Goal: Task Accomplishment & Management: Manage account settings

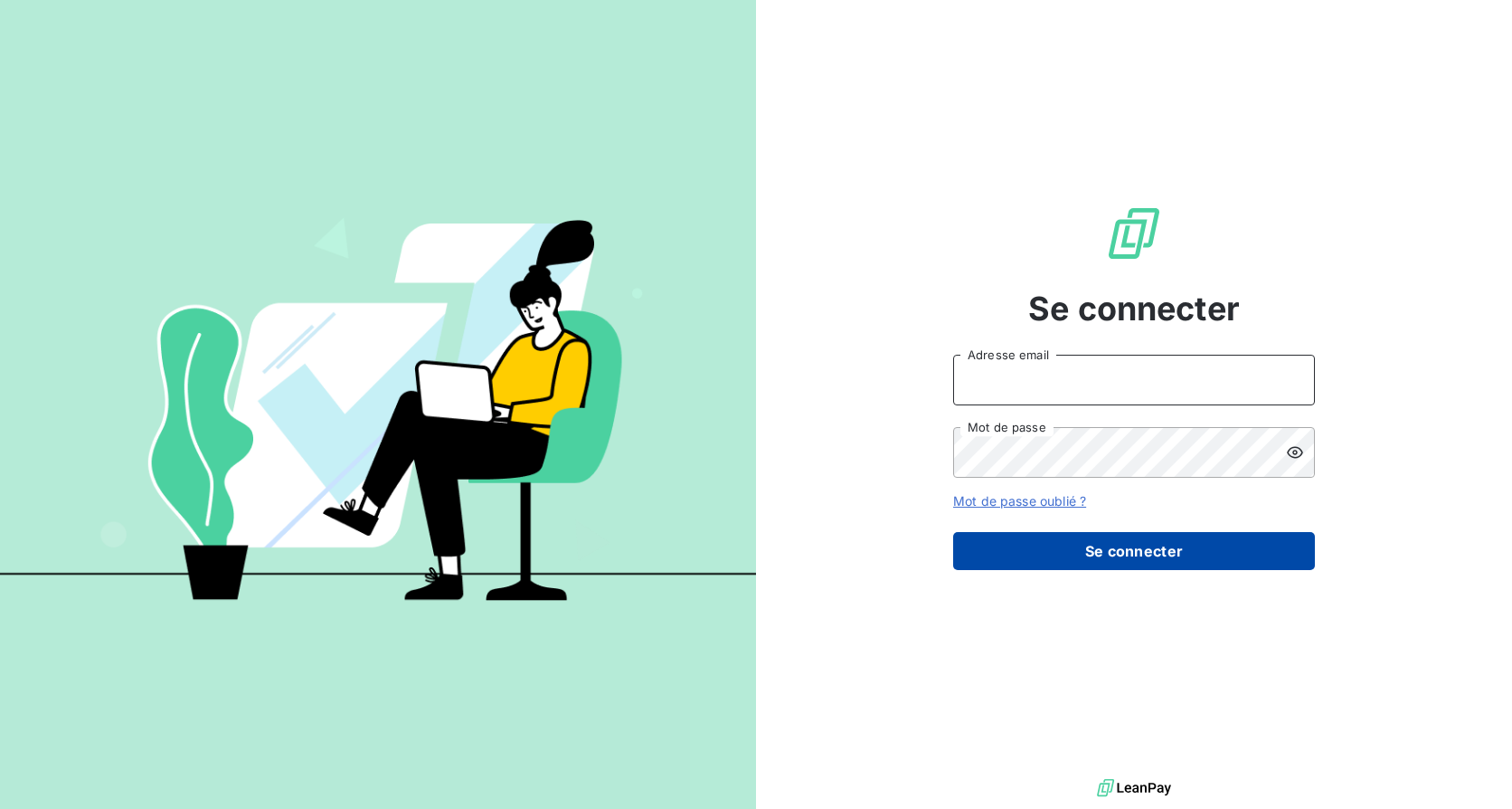
type input "[PERSON_NAME][EMAIL_ADDRESS][PERSON_NAME][DOMAIN_NAME]"
click at [1263, 558] on button "Se connecter" at bounding box center [1133, 551] width 362 height 38
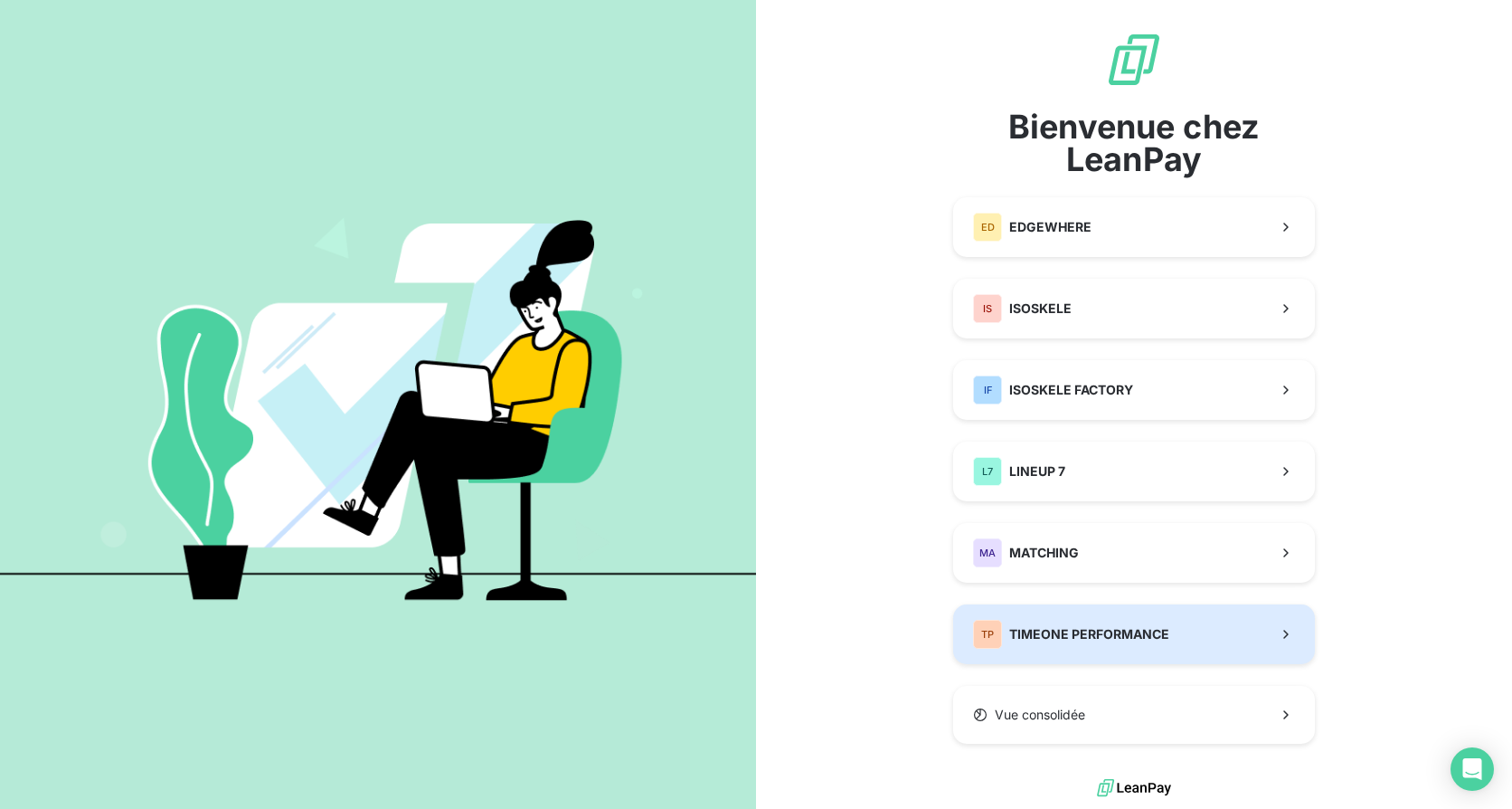
click at [1204, 627] on button "TP TIMEONE PERFORMANCE" at bounding box center [1133, 634] width 362 height 60
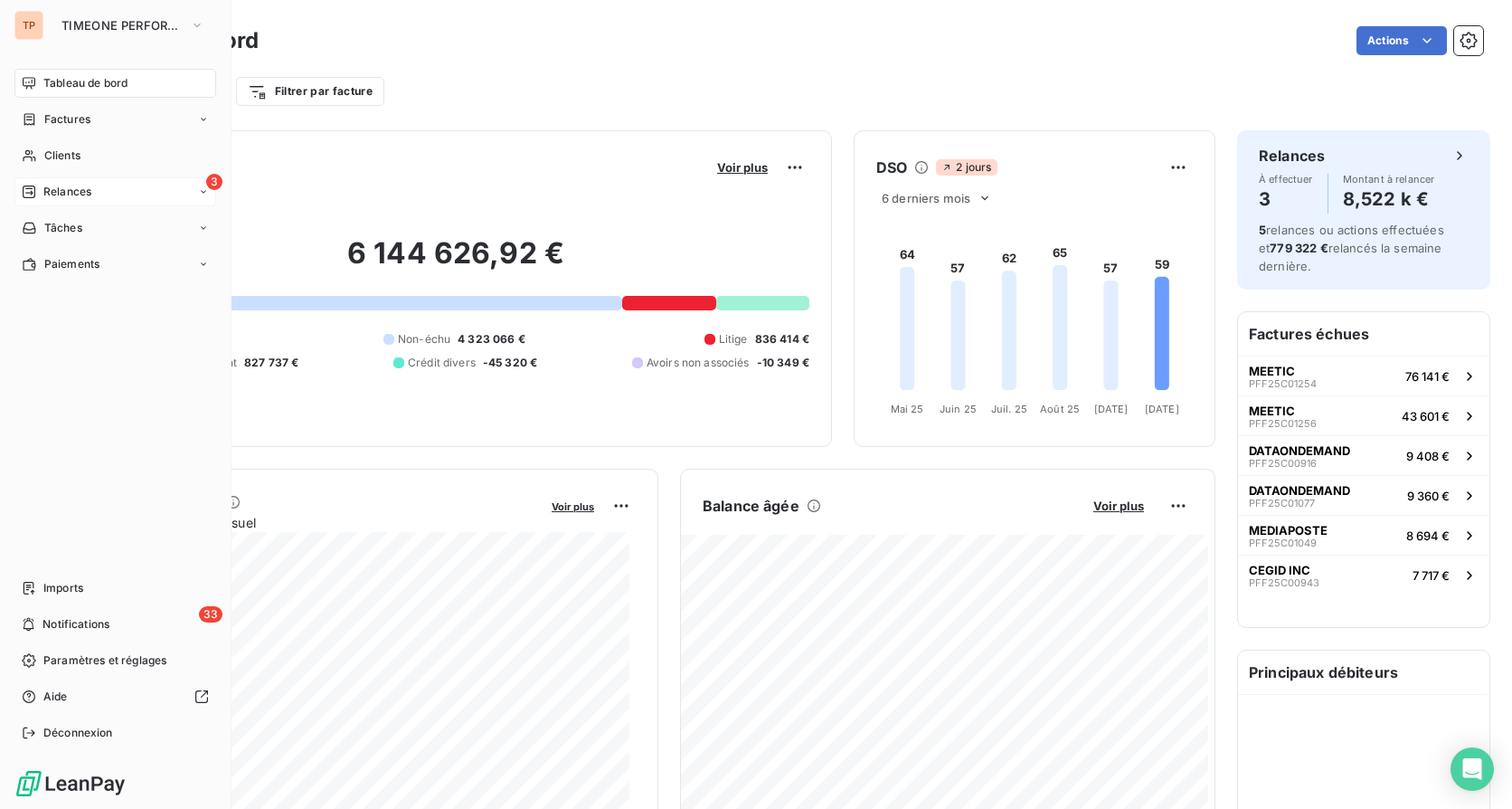
click at [116, 202] on div "3 Relances" at bounding box center [115, 192] width 202 height 29
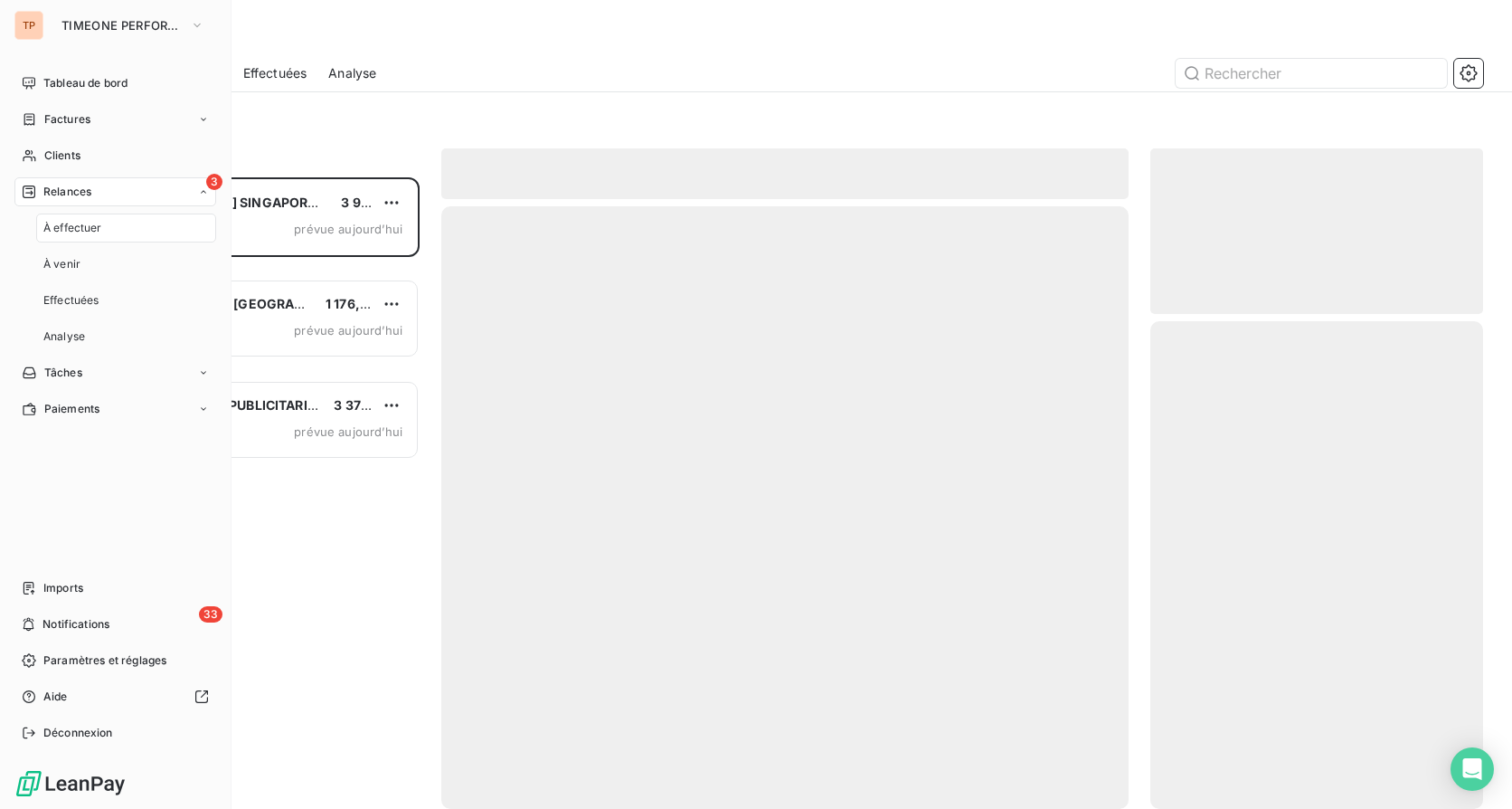
scroll to position [618, 319]
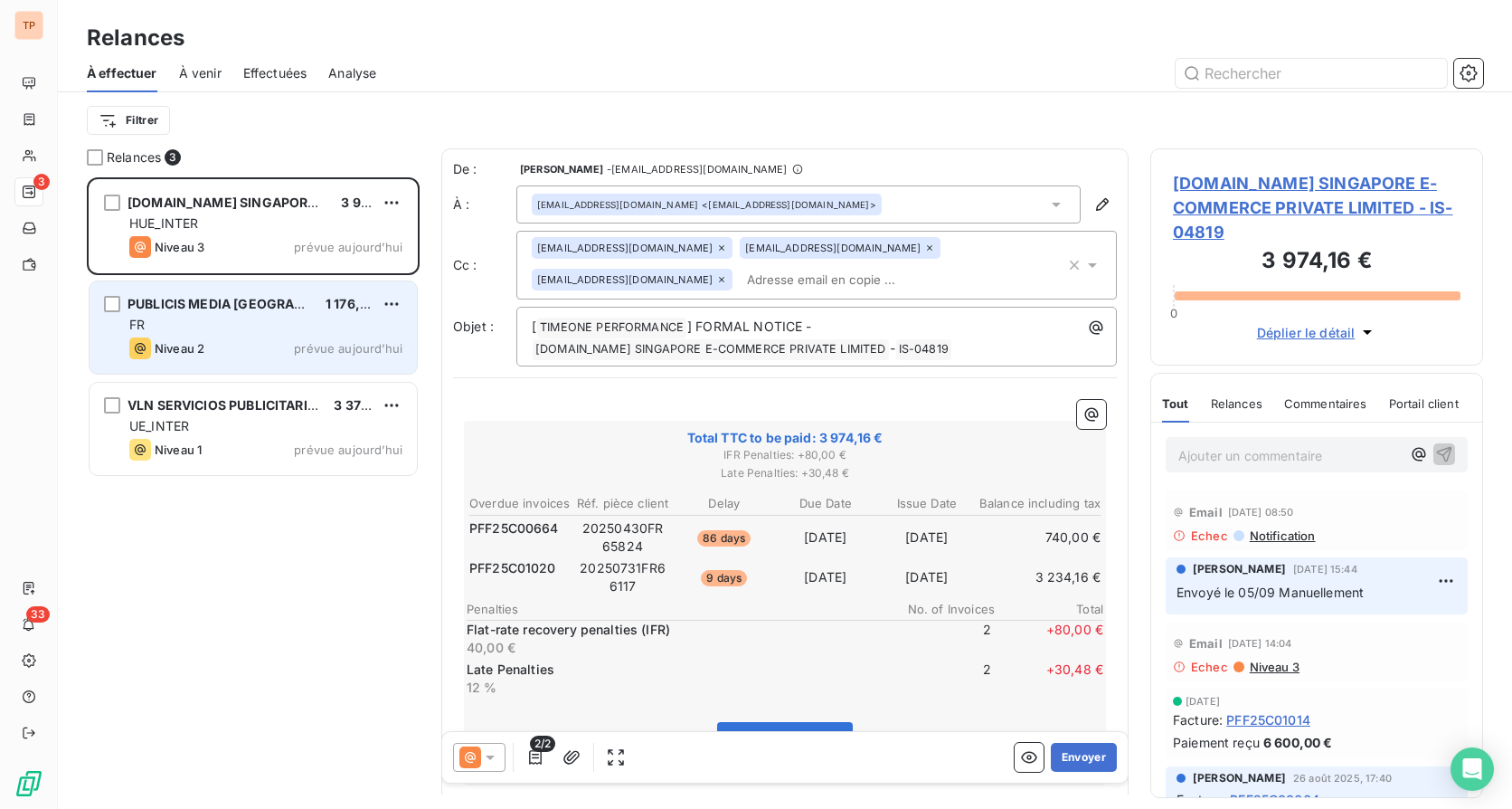
click at [268, 329] on div "FR" at bounding box center [266, 324] width 274 height 18
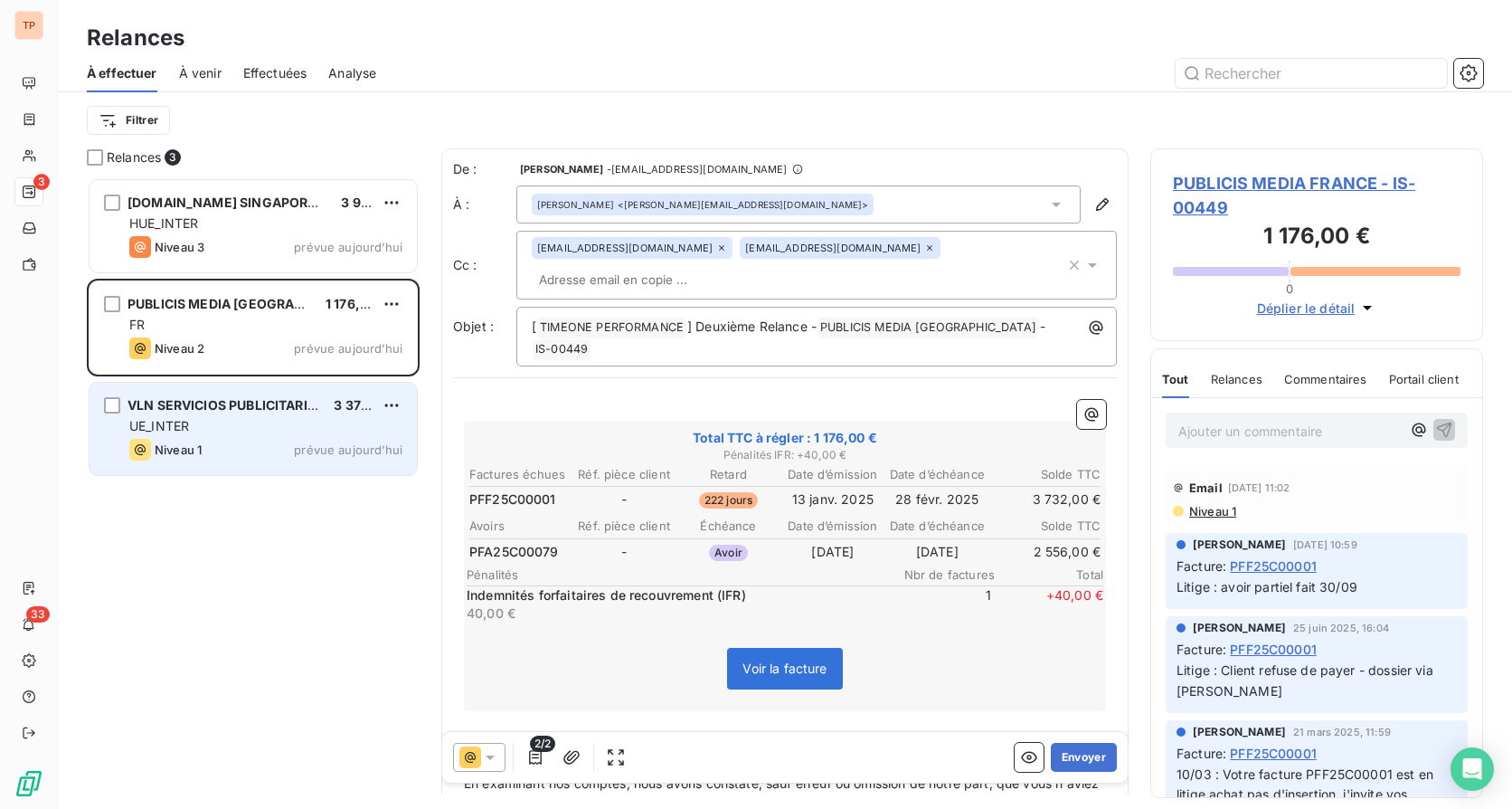
click at [278, 408] on span "VLN SERVICIOS PUBLICITARIOS INTEGRALES, S.L." at bounding box center [285, 405] width 315 height 16
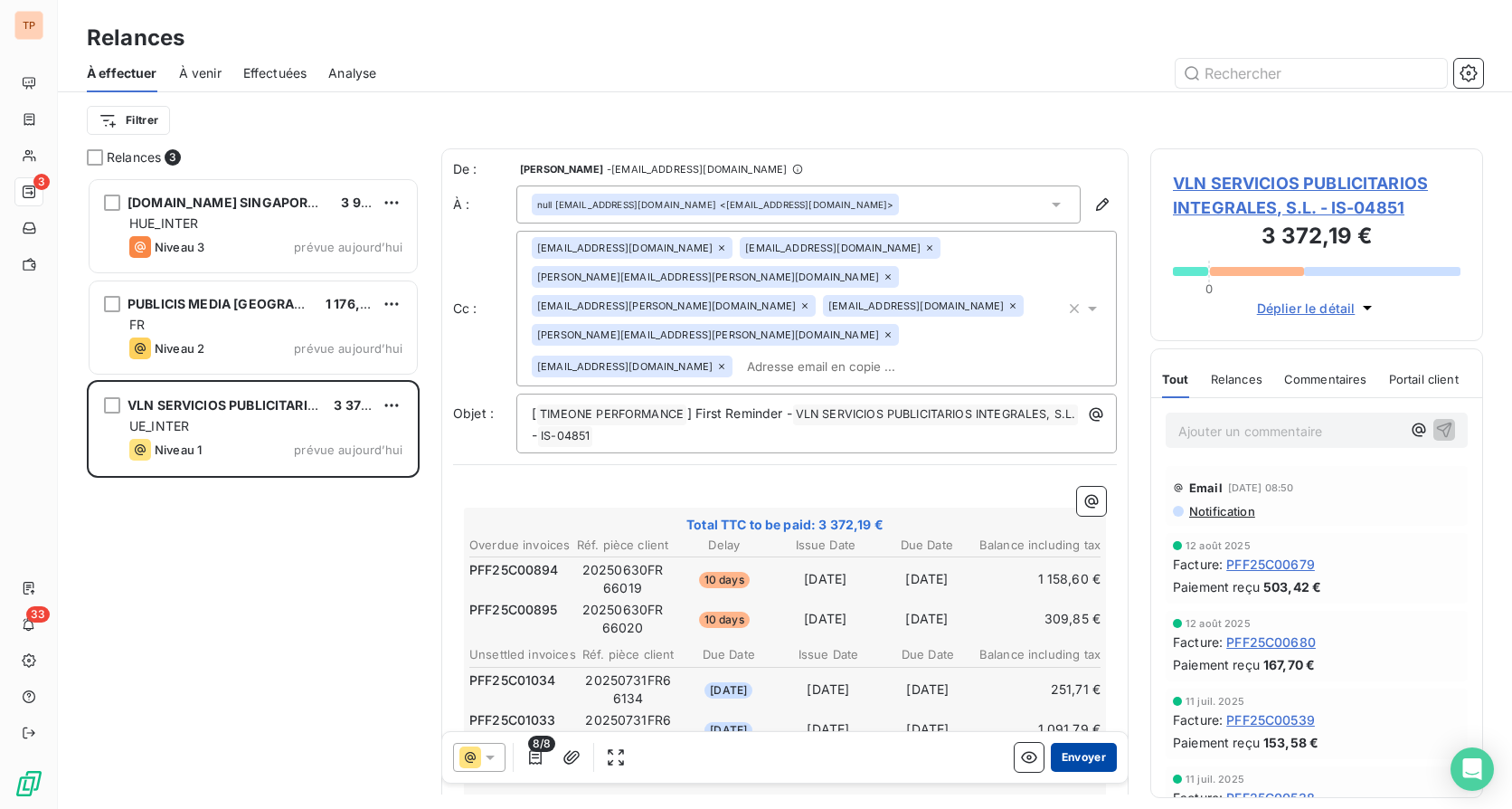
click at [1063, 750] on button "Envoyer" at bounding box center [1083, 757] width 66 height 29
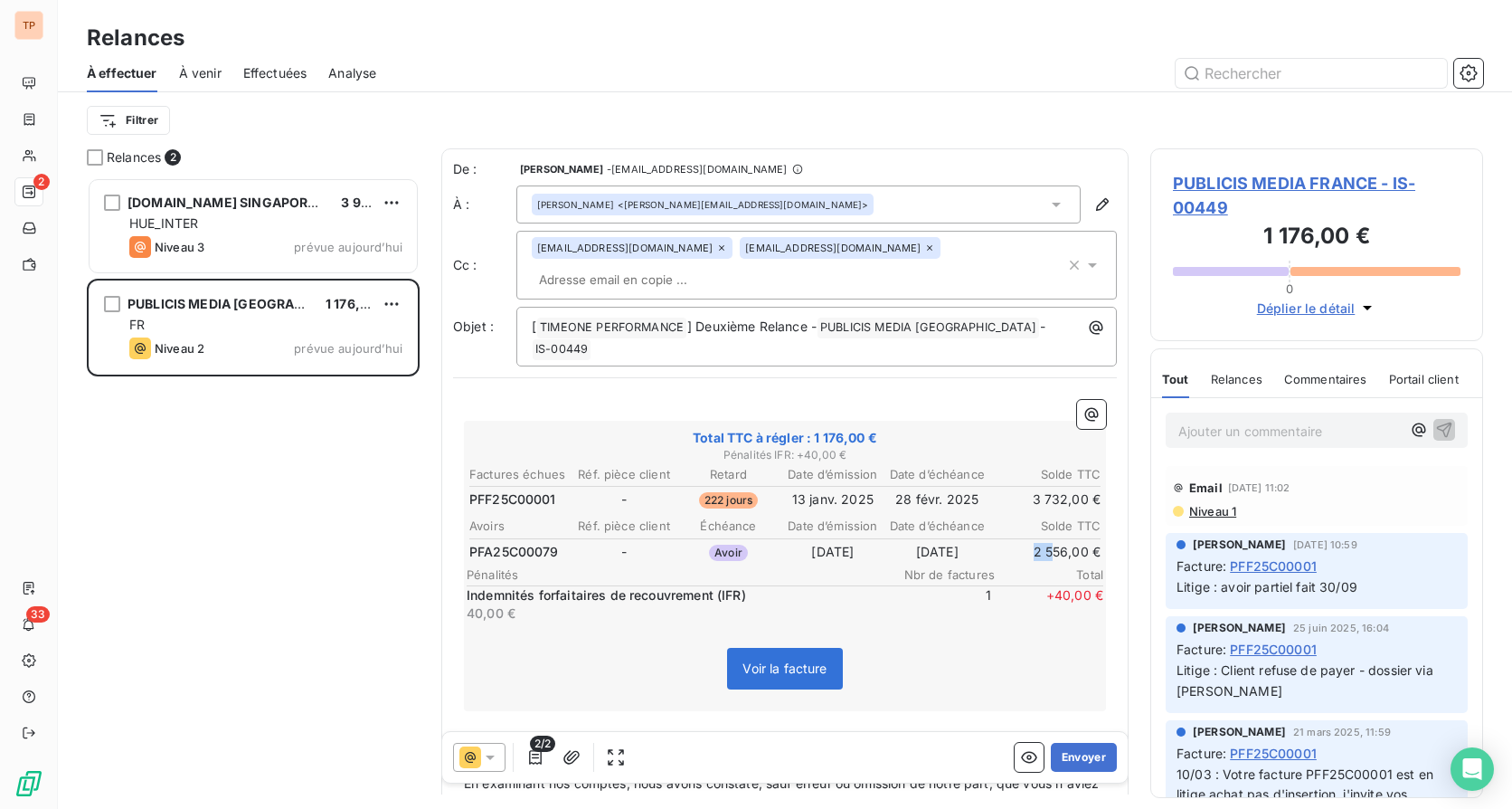
drag, startPoint x: 1023, startPoint y: 535, endPoint x: 1057, endPoint y: 521, distance: 36.8
click at [1048, 542] on td "2 556,00 €" at bounding box center [1046, 551] width 112 height 20
drag, startPoint x: 1079, startPoint y: 533, endPoint x: 1004, endPoint y: 533, distance: 75.0
click at [1054, 542] on td "2 556,00 €" at bounding box center [1046, 551] width 112 height 20
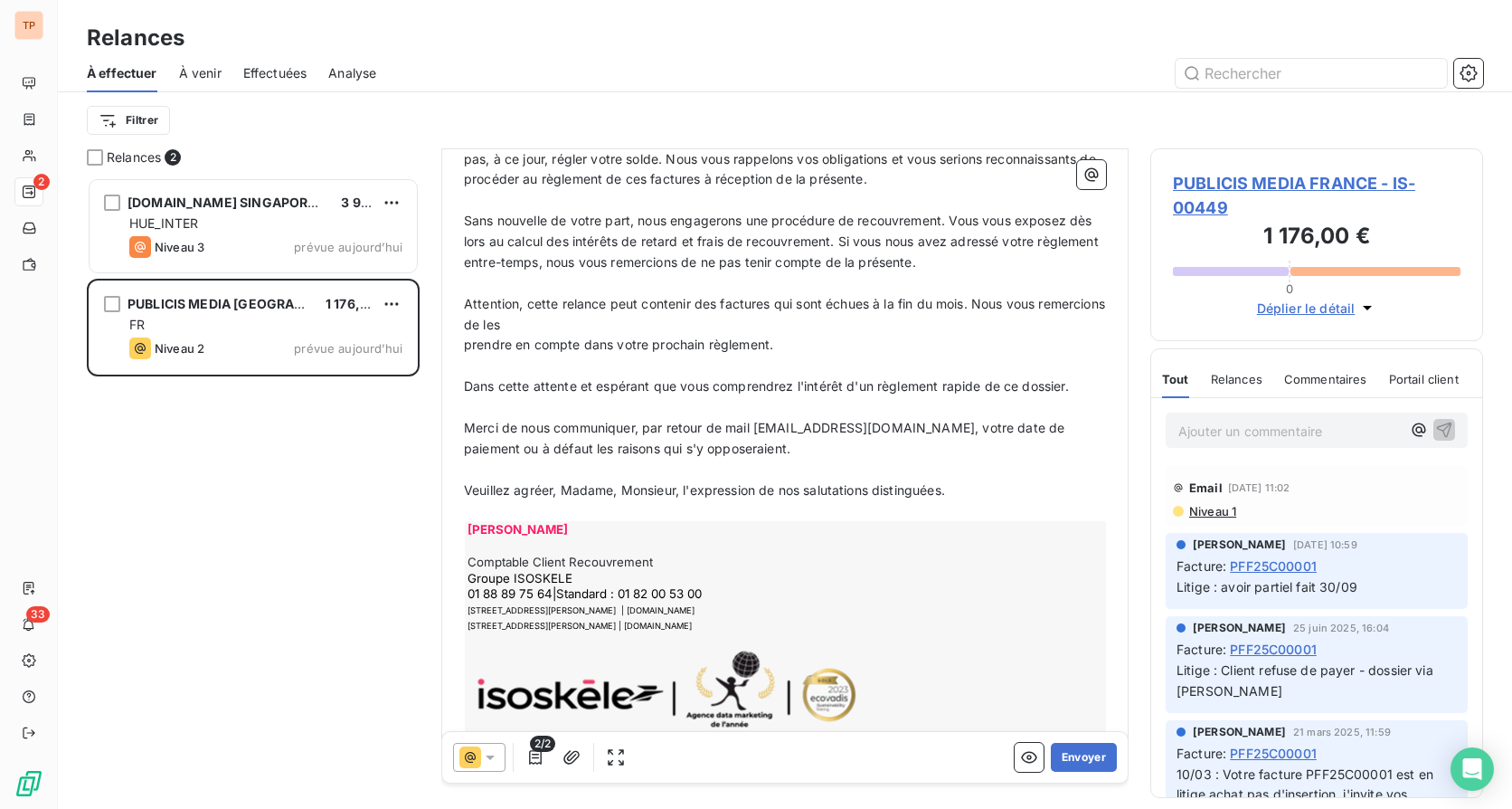
scroll to position [682, 0]
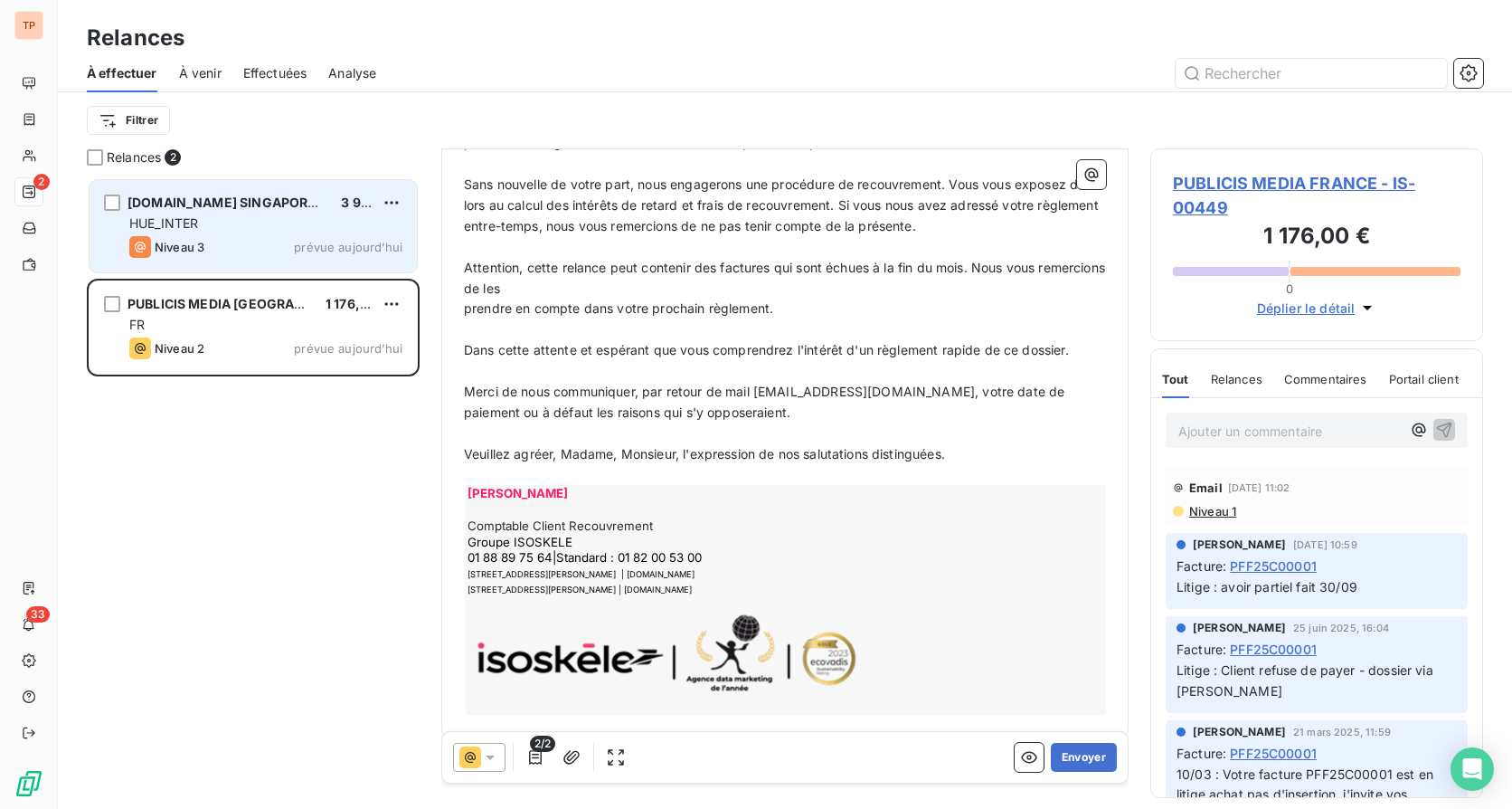
click at [229, 237] on div "Niveau 3 prévue aujourd’hui" at bounding box center [266, 247] width 274 height 21
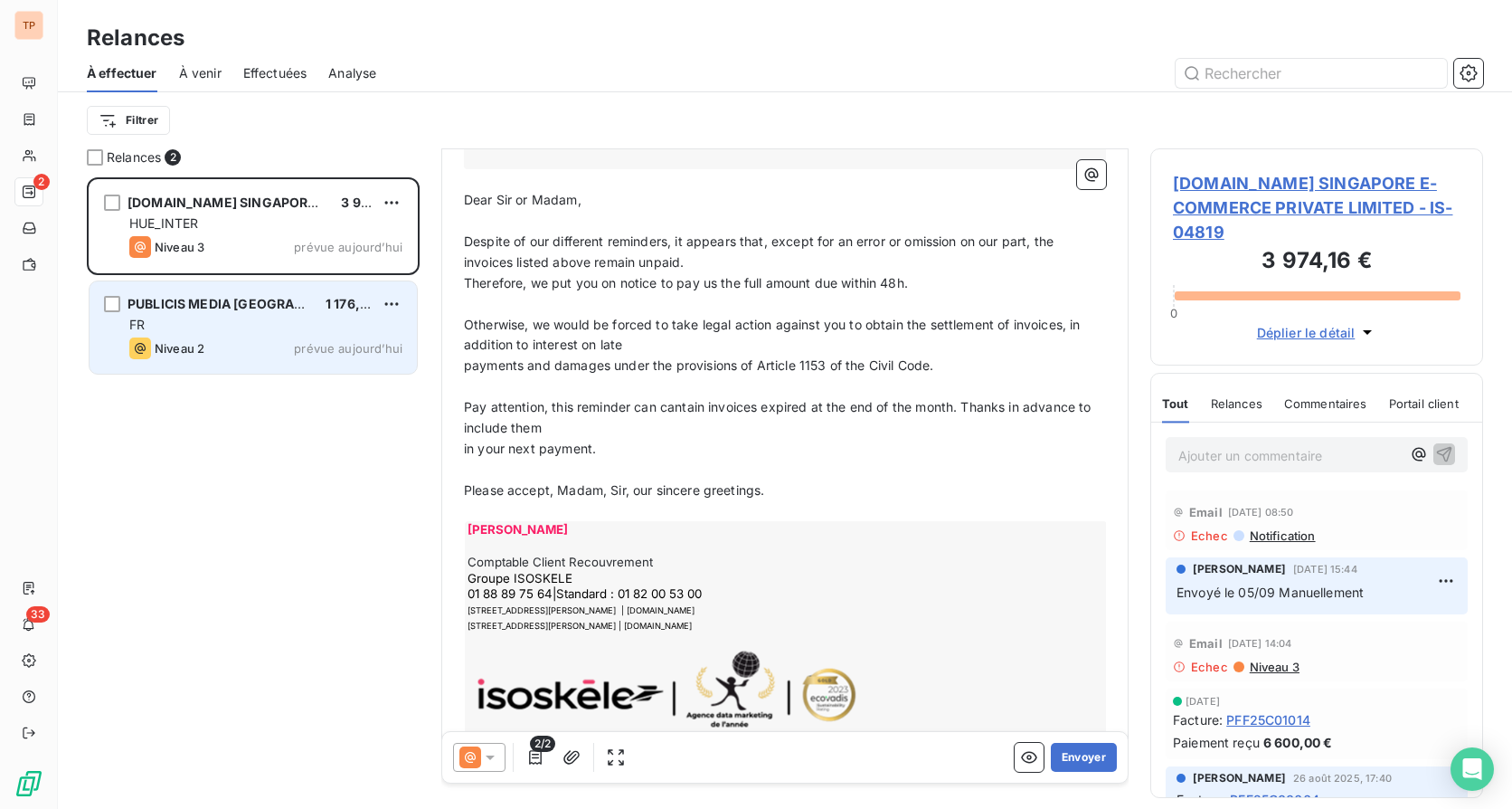
click at [356, 332] on div "FR" at bounding box center [266, 324] width 274 height 18
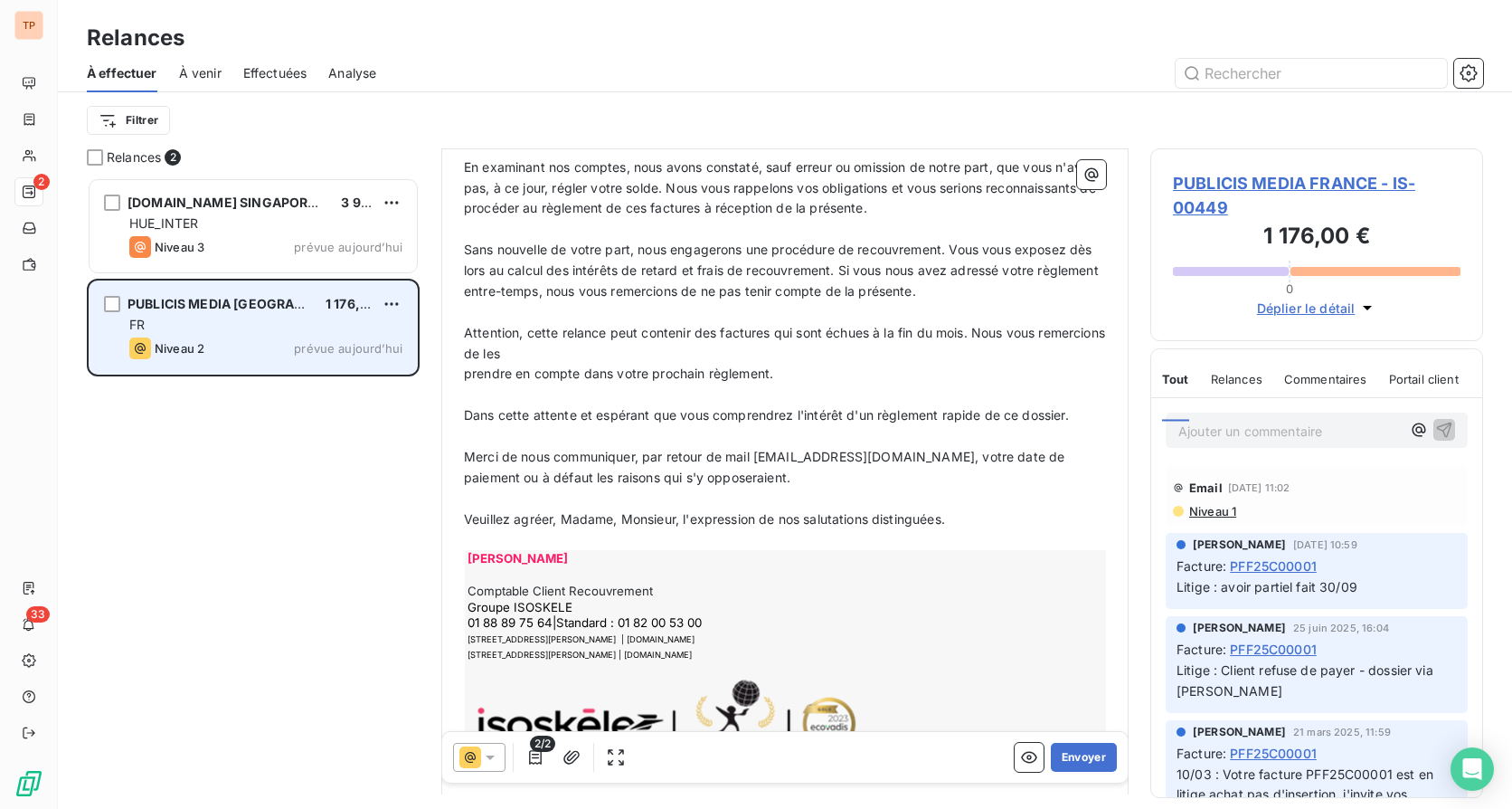
scroll to position [552, 0]
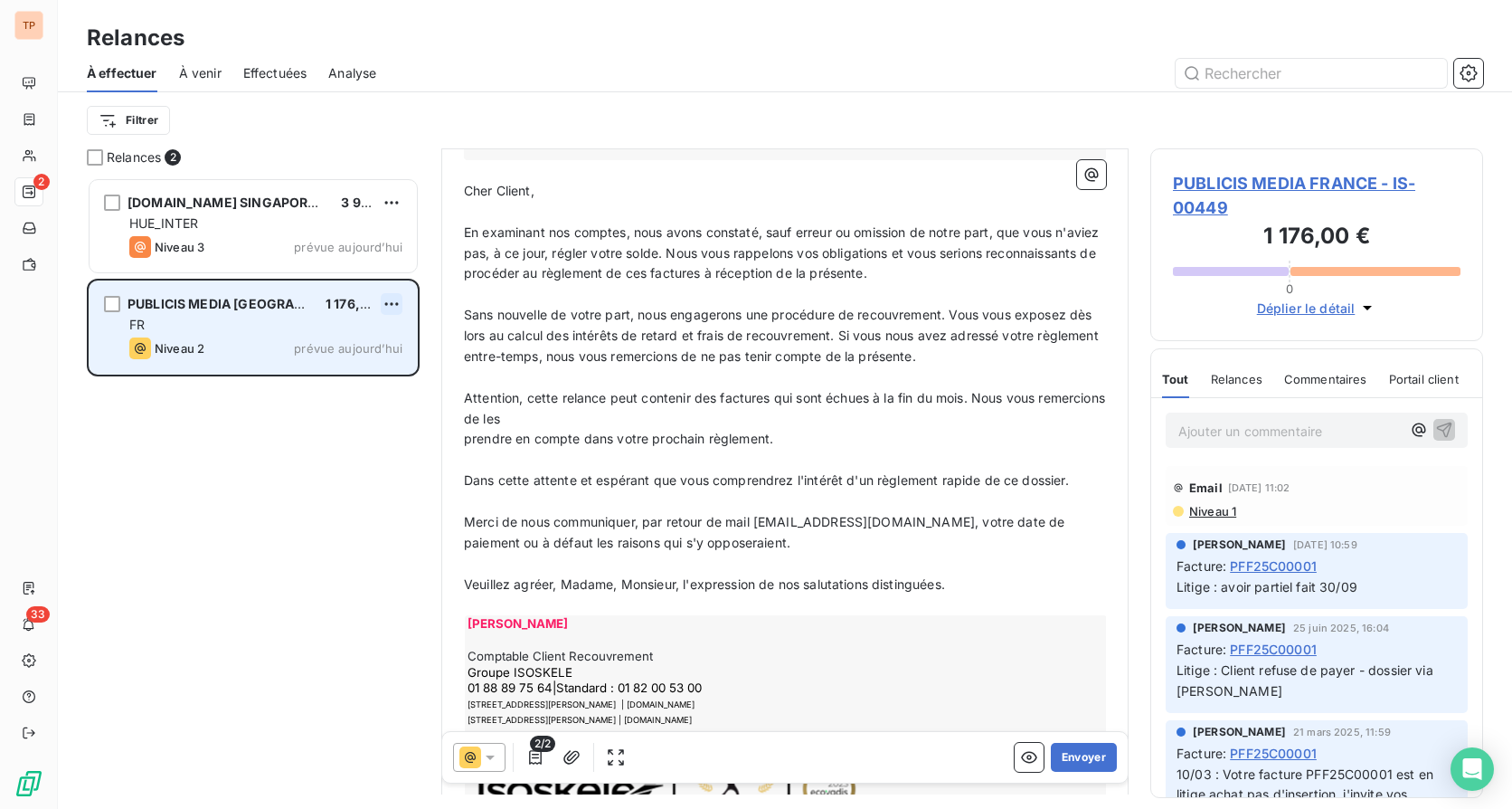
click at [397, 302] on html "TP 2 33 Relances À effectuer À venir Effectuées Analyse Filtrer Relances 2 [DOM…" at bounding box center [756, 404] width 1512 height 809
click at [331, 338] on div "Replanifier cette action" at bounding box center [314, 340] width 162 height 29
select select "9"
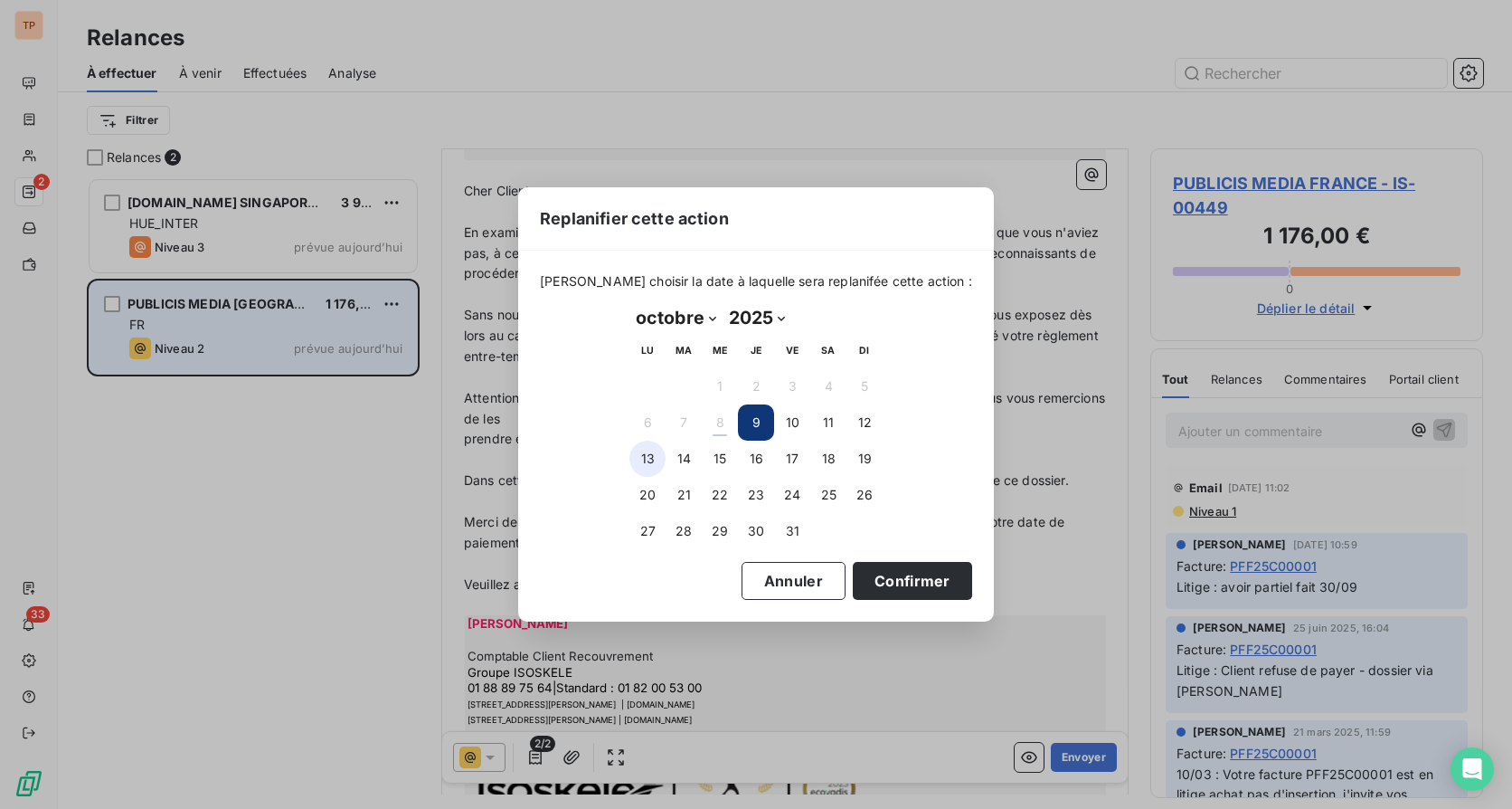
click at [647, 459] on button "13" at bounding box center [647, 458] width 36 height 36
click at [863, 577] on button "Confirmer" at bounding box center [913, 581] width 119 height 38
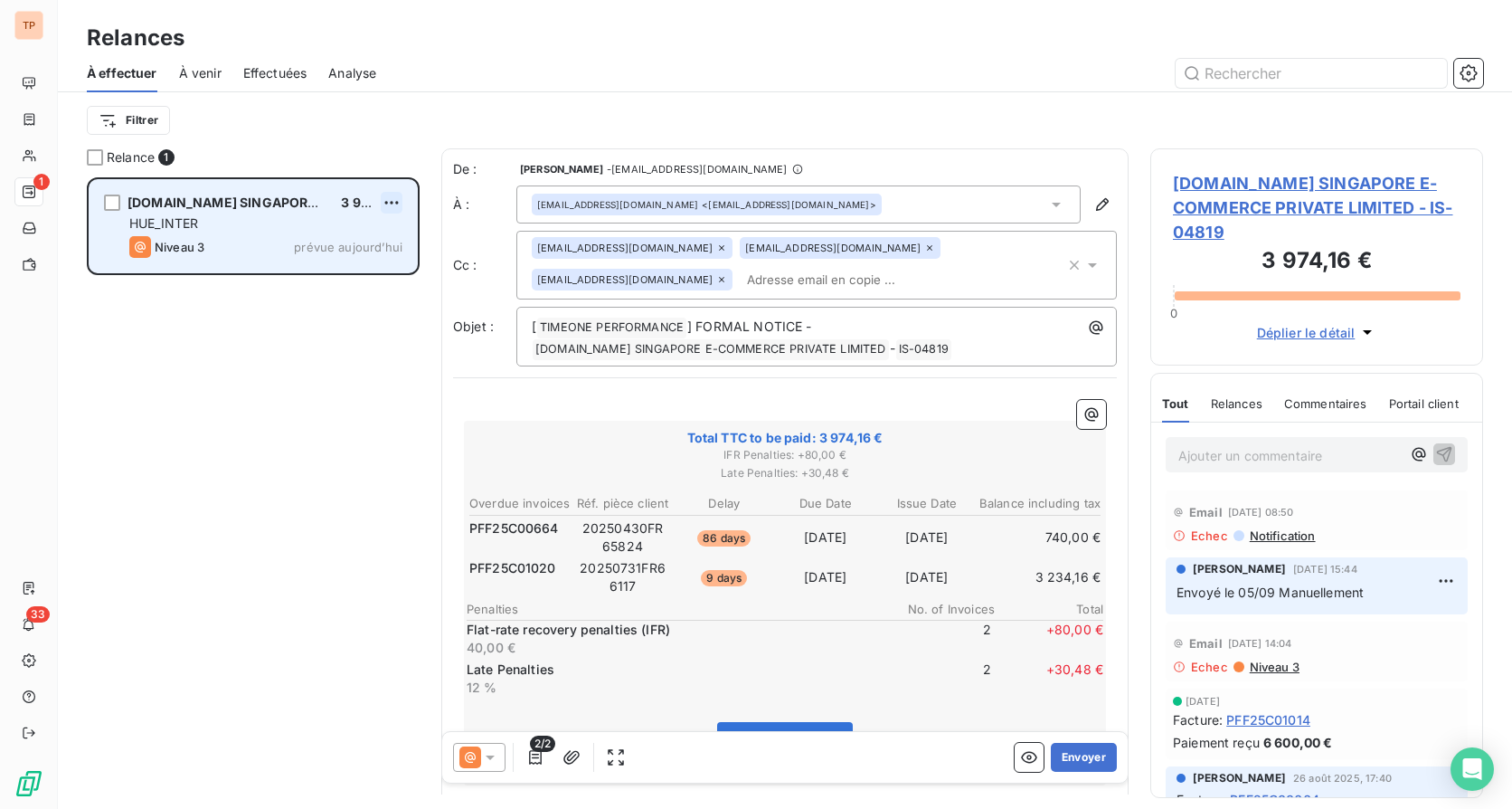
click at [395, 199] on html "TP 1 33 Relances À effectuer À venir Effectuées Analyse Filtrer Relance 1 [DOMA…" at bounding box center [756, 404] width 1512 height 809
click at [328, 242] on div "Replanifier cette action" at bounding box center [314, 238] width 162 height 29
select select "9"
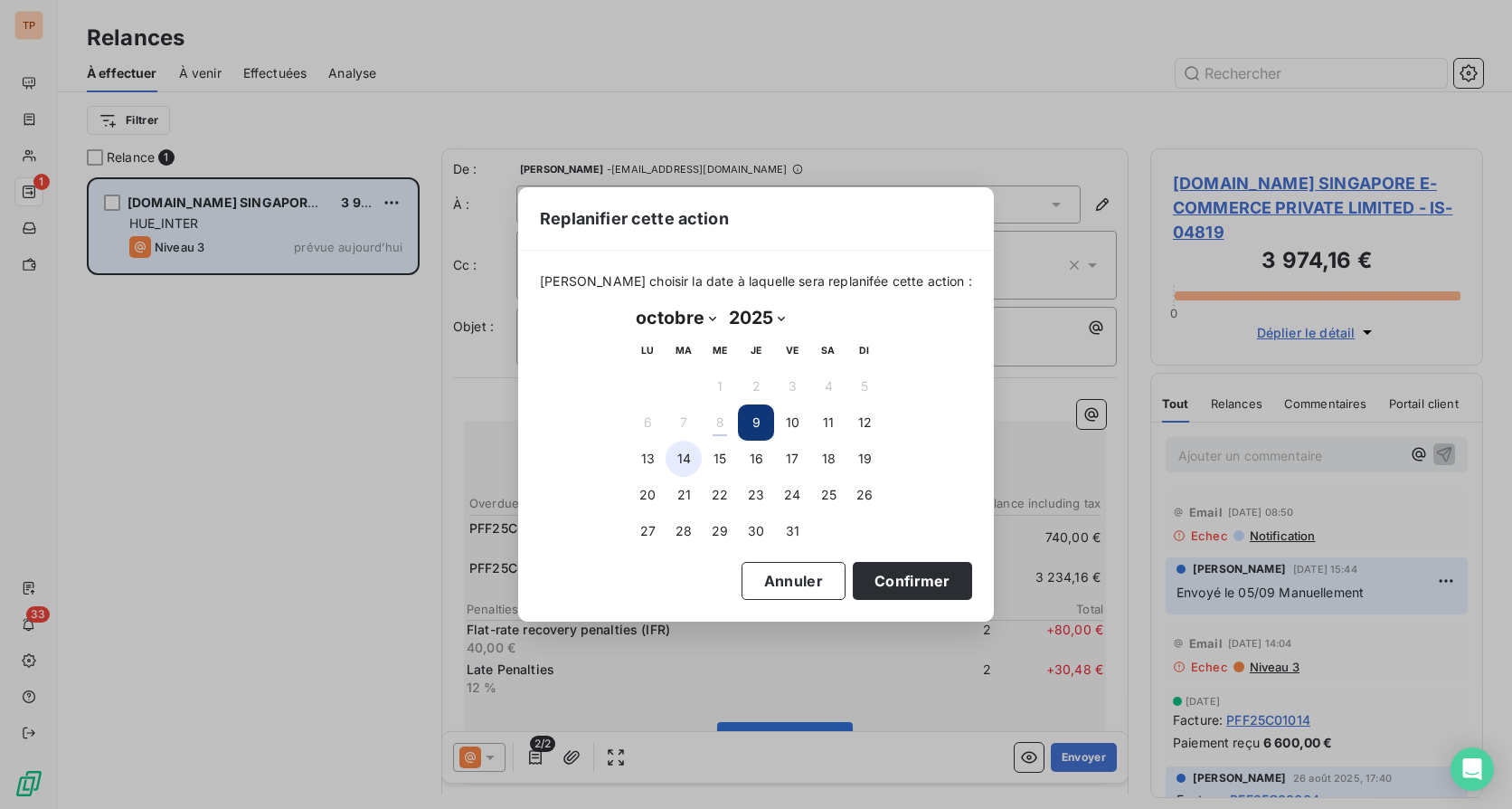
click at [698, 453] on button "14" at bounding box center [683, 458] width 36 height 36
click at [892, 576] on button "Confirmer" at bounding box center [913, 581] width 119 height 38
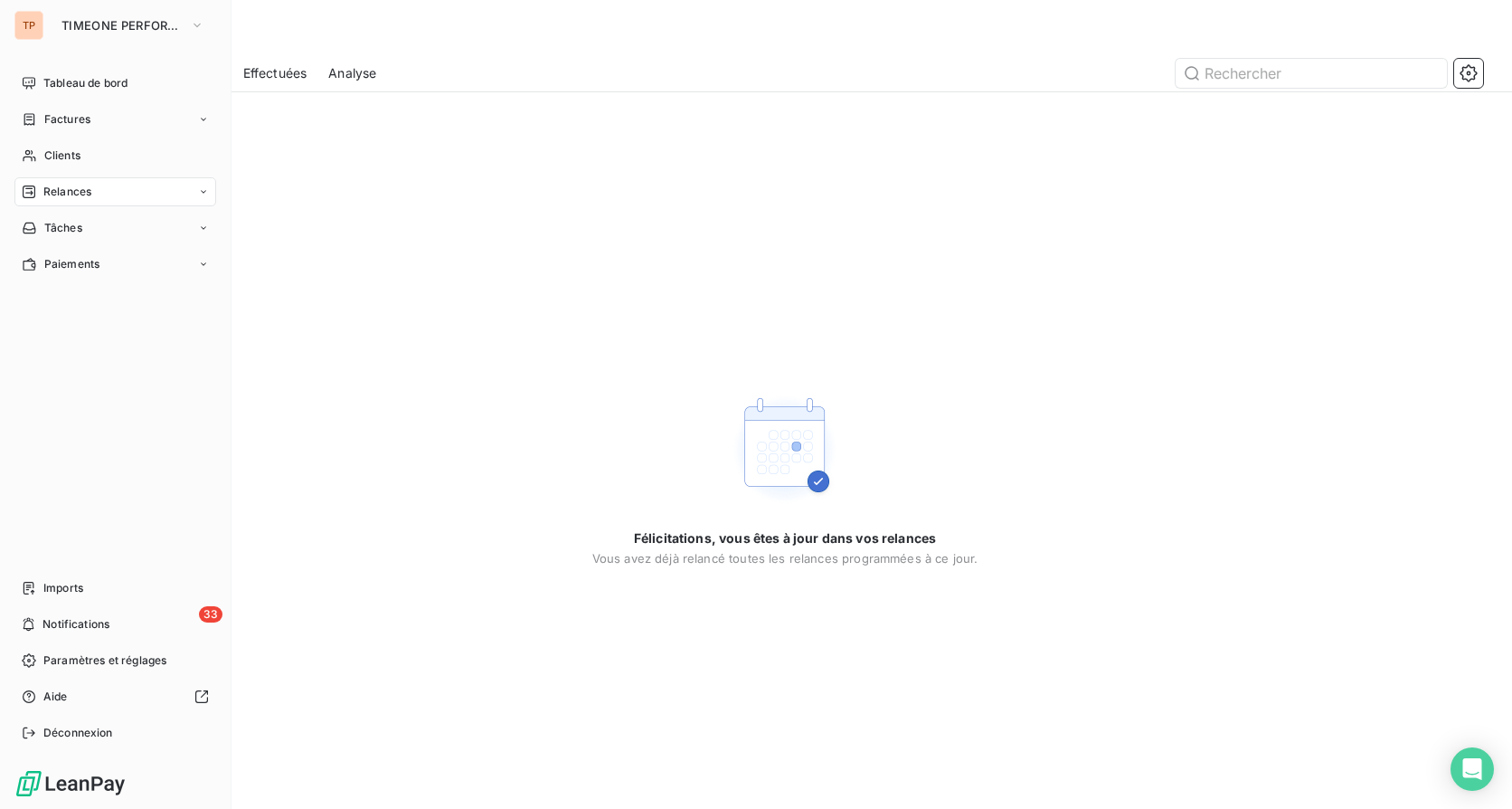
click at [51, 42] on div "TP TIMEONE PERFORMANCE Tableau de bord Factures Clients Relances Tâches Paiemen…" at bounding box center [115, 404] width 232 height 809
click at [78, 24] on span "TIMEONE PERFORMANCE" at bounding box center [122, 25] width 121 height 15
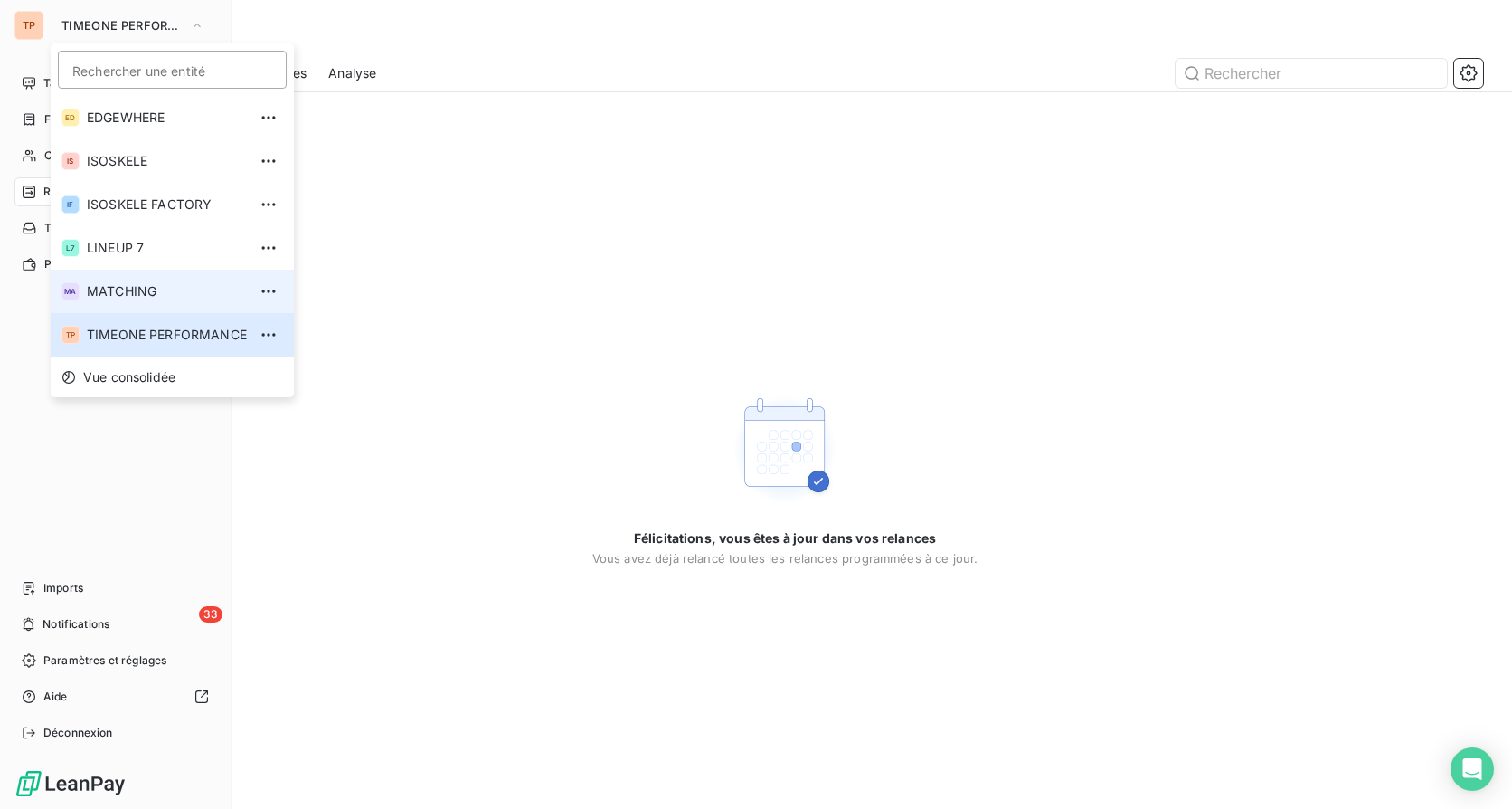
click at [140, 283] on span "MATCHING" at bounding box center [167, 290] width 160 height 18
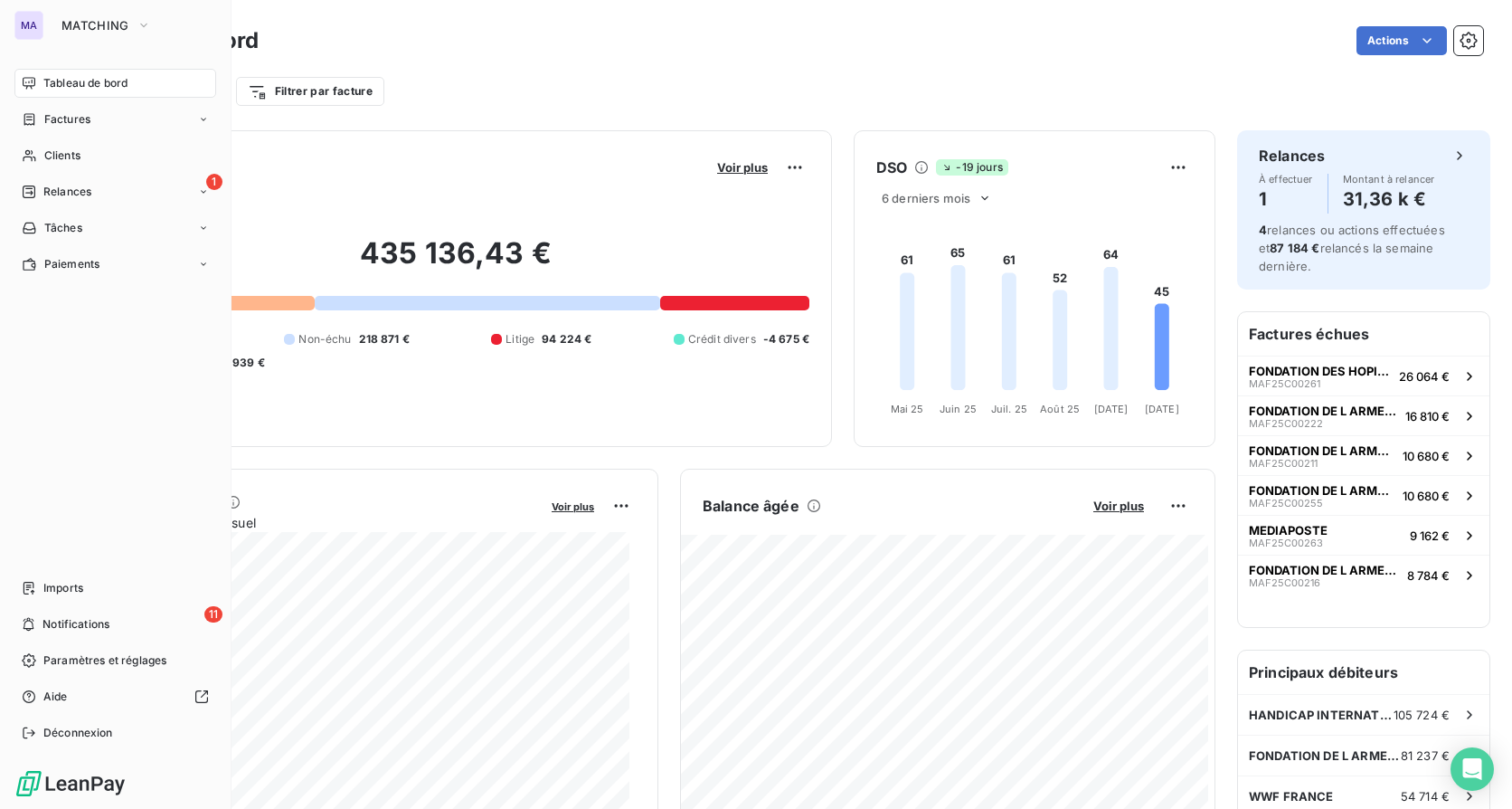
click at [64, 176] on nav "Tableau de bord Factures Clients 1 Relances Tâches Paiements" at bounding box center [115, 173] width 202 height 209
click at [70, 184] on span "Relances" at bounding box center [68, 191] width 48 height 16
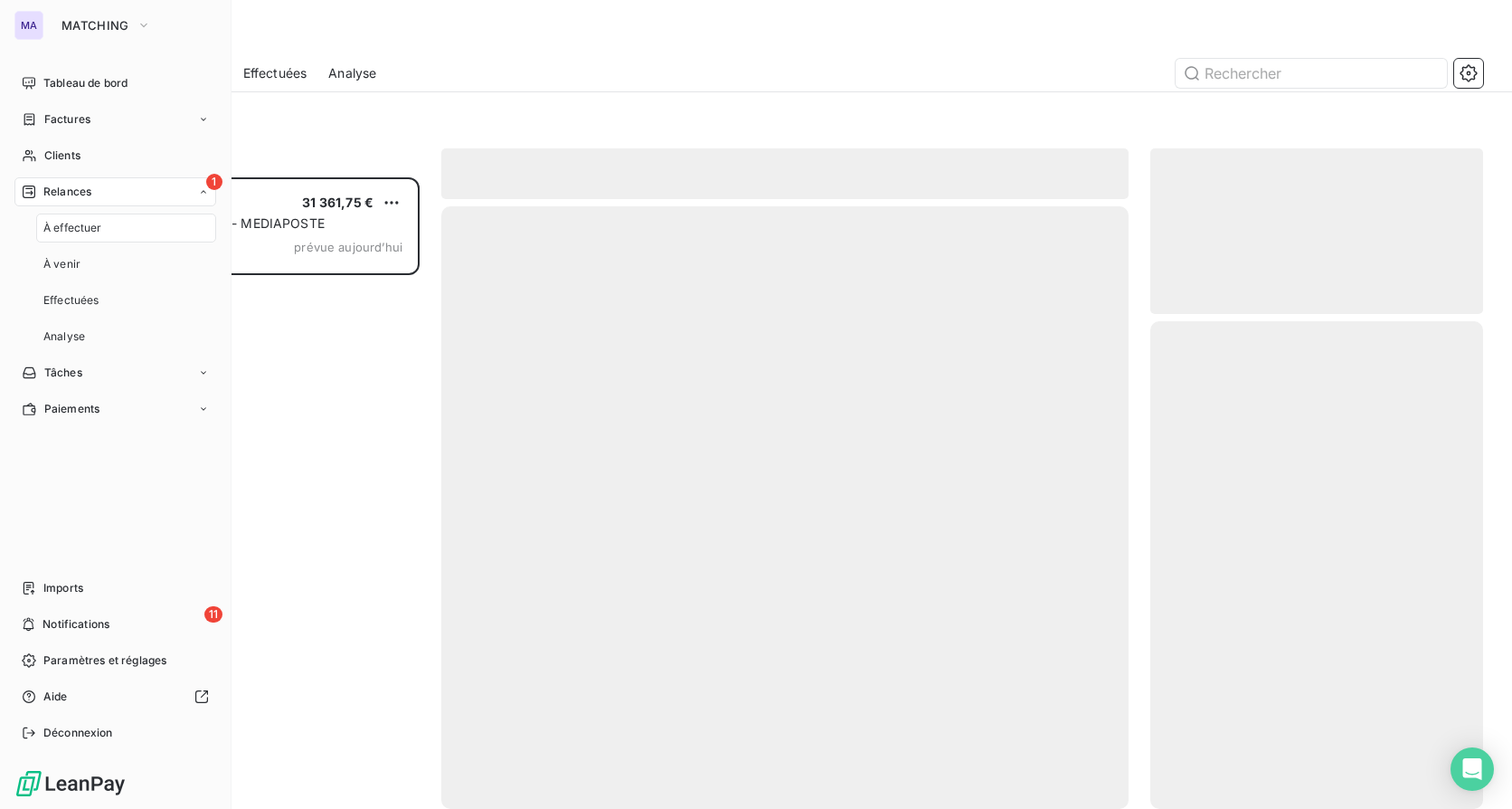
scroll to position [618, 319]
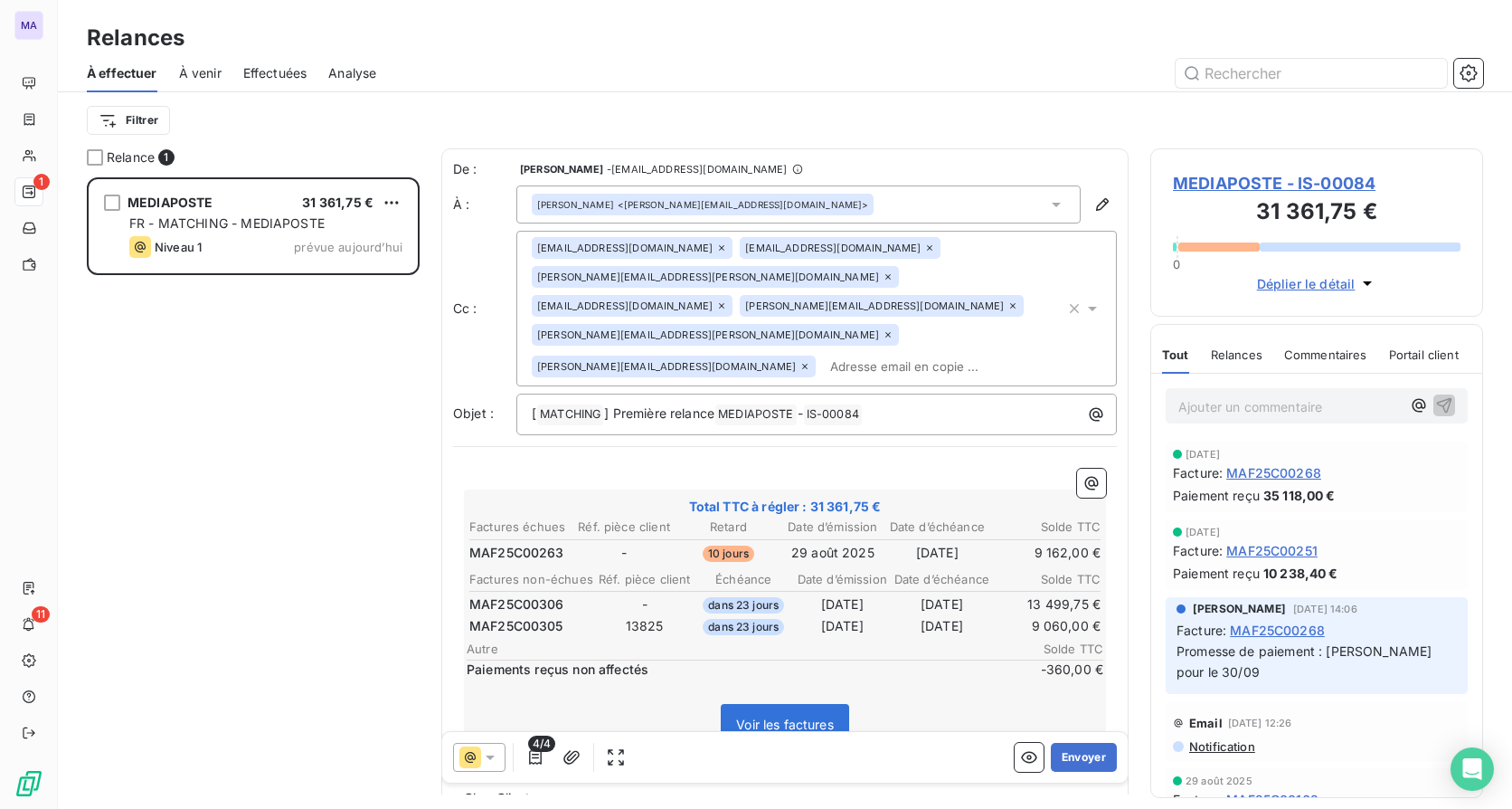
drag, startPoint x: 590, startPoint y: 519, endPoint x: 548, endPoint y: 526, distance: 42.6
click at [572, 543] on td "-" at bounding box center [623, 552] width 102 height 20
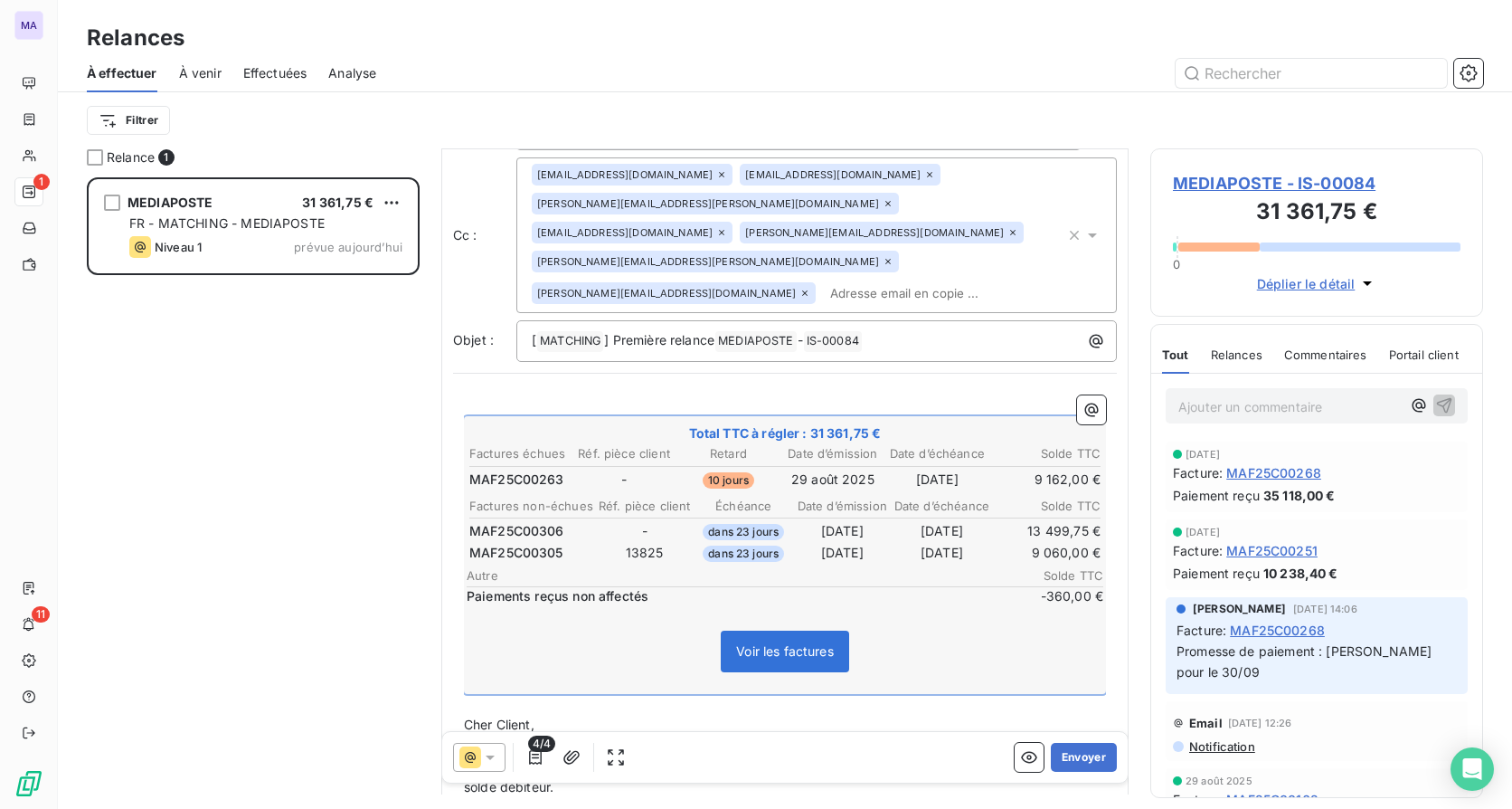
scroll to position [0, 0]
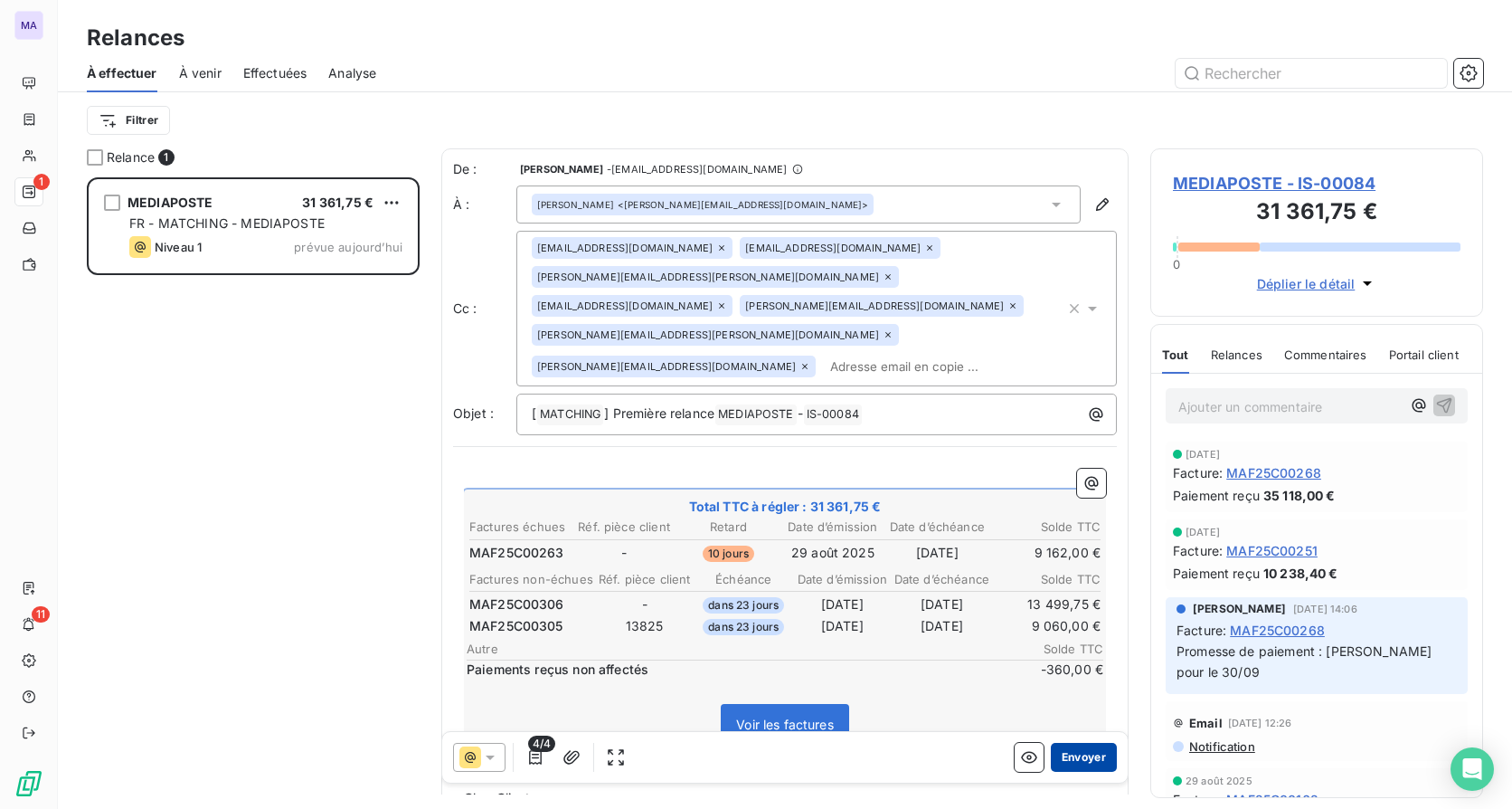
click at [1068, 753] on button "Envoyer" at bounding box center [1083, 757] width 66 height 29
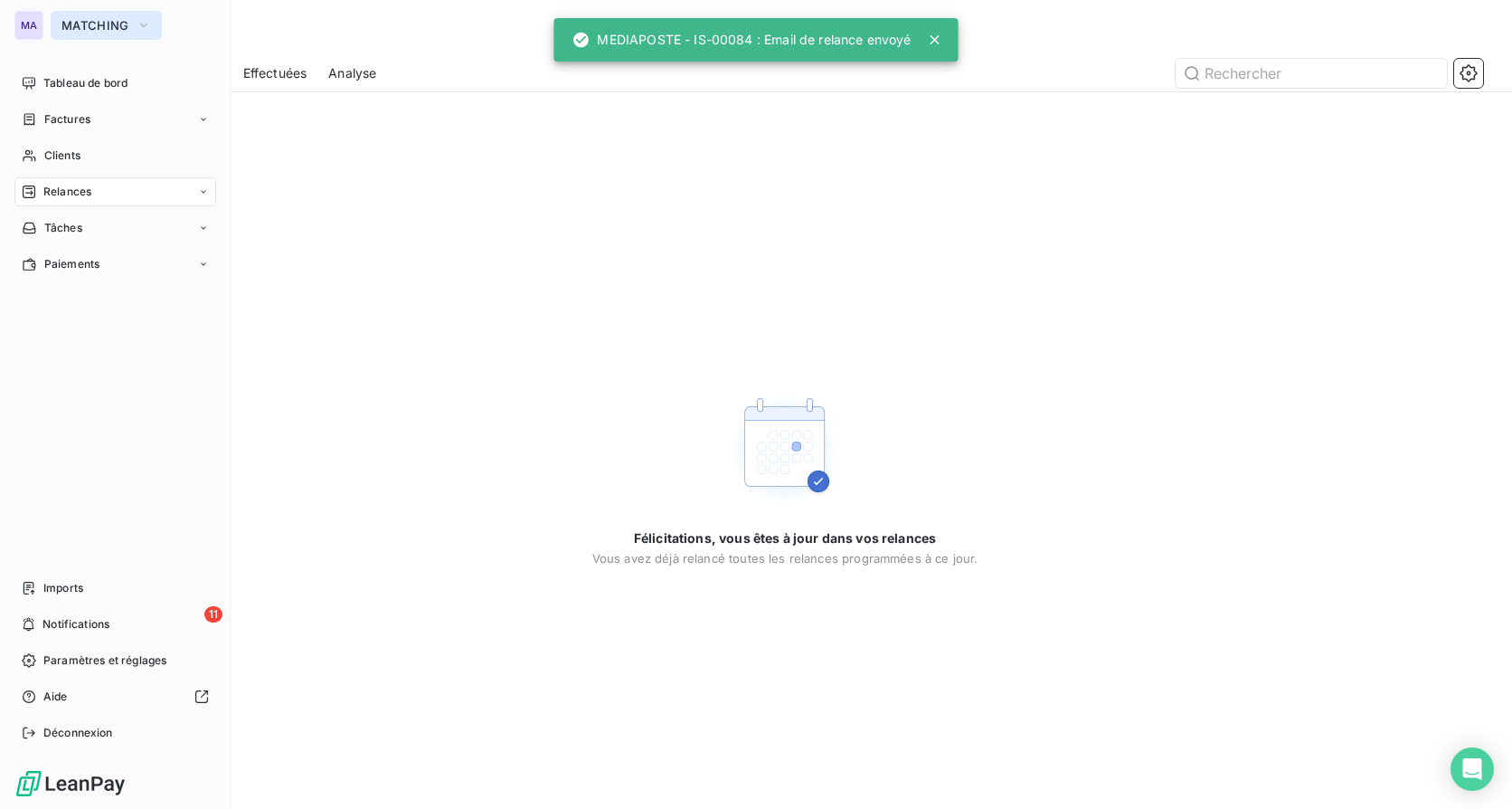
click at [61, 36] on button "MATCHING" at bounding box center [106, 25] width 112 height 29
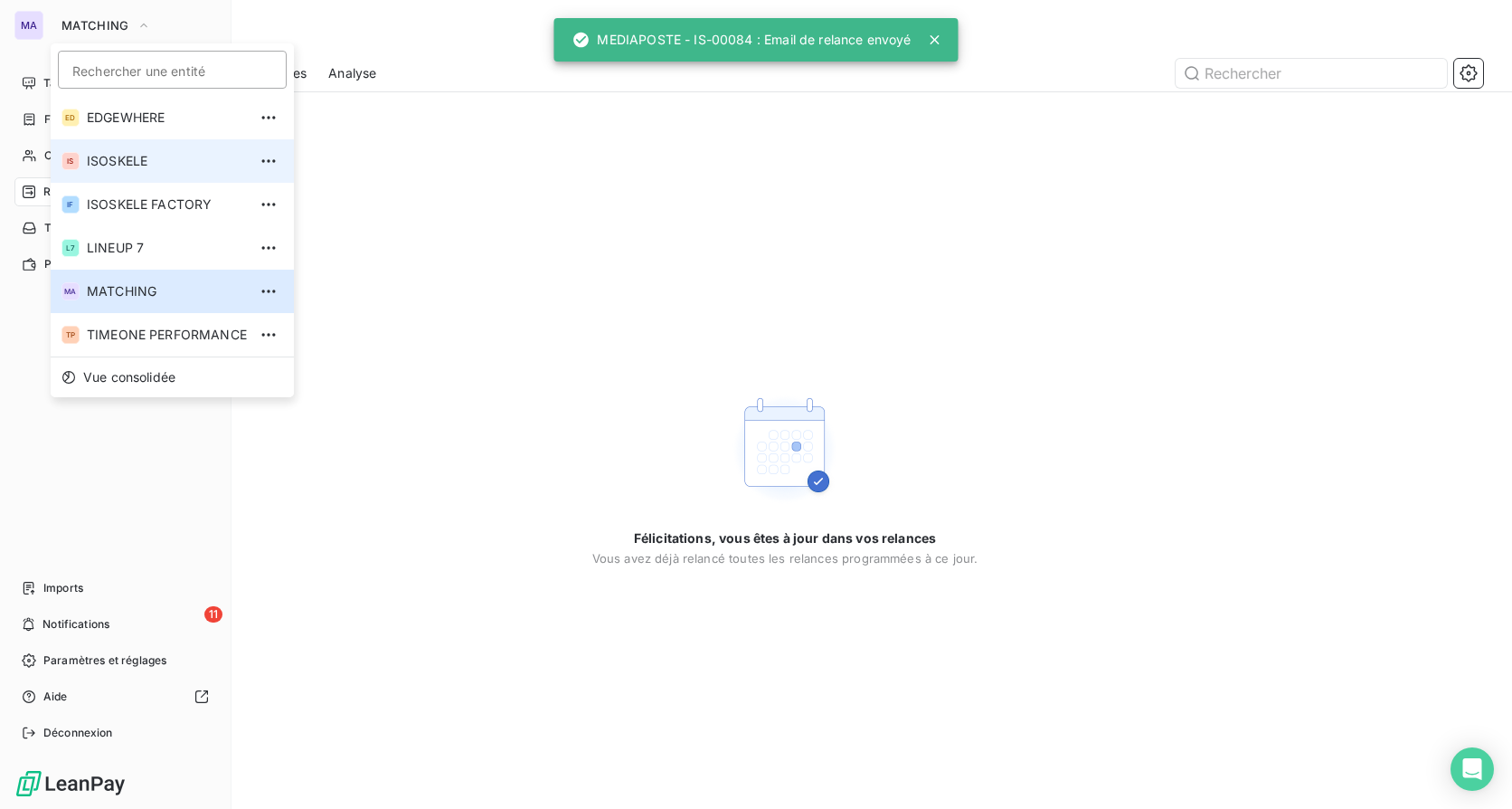
click at [172, 172] on li "IS ISOSKELE" at bounding box center [171, 161] width 243 height 44
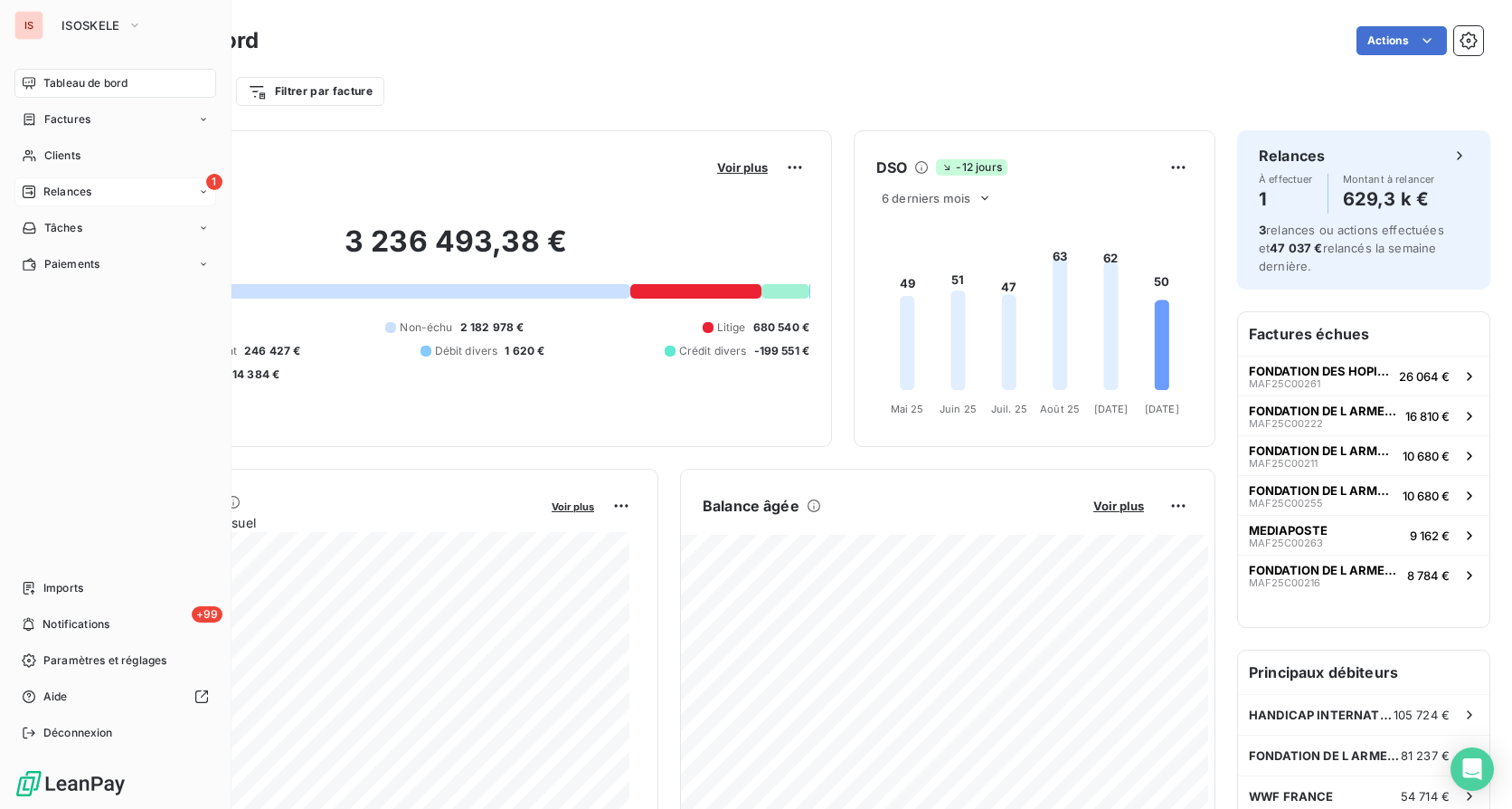
click at [151, 194] on div "1 Relances" at bounding box center [115, 192] width 202 height 29
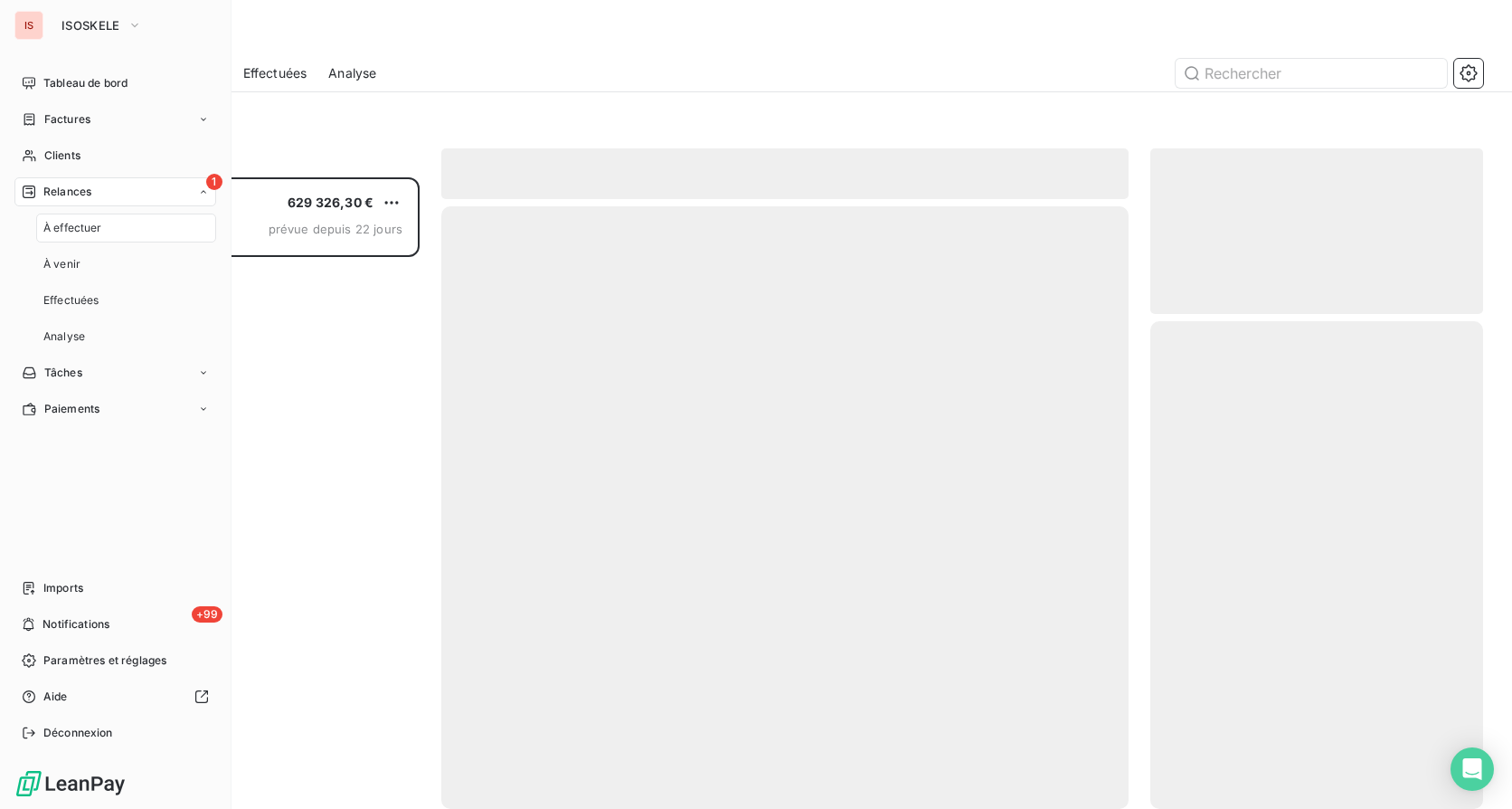
scroll to position [618, 319]
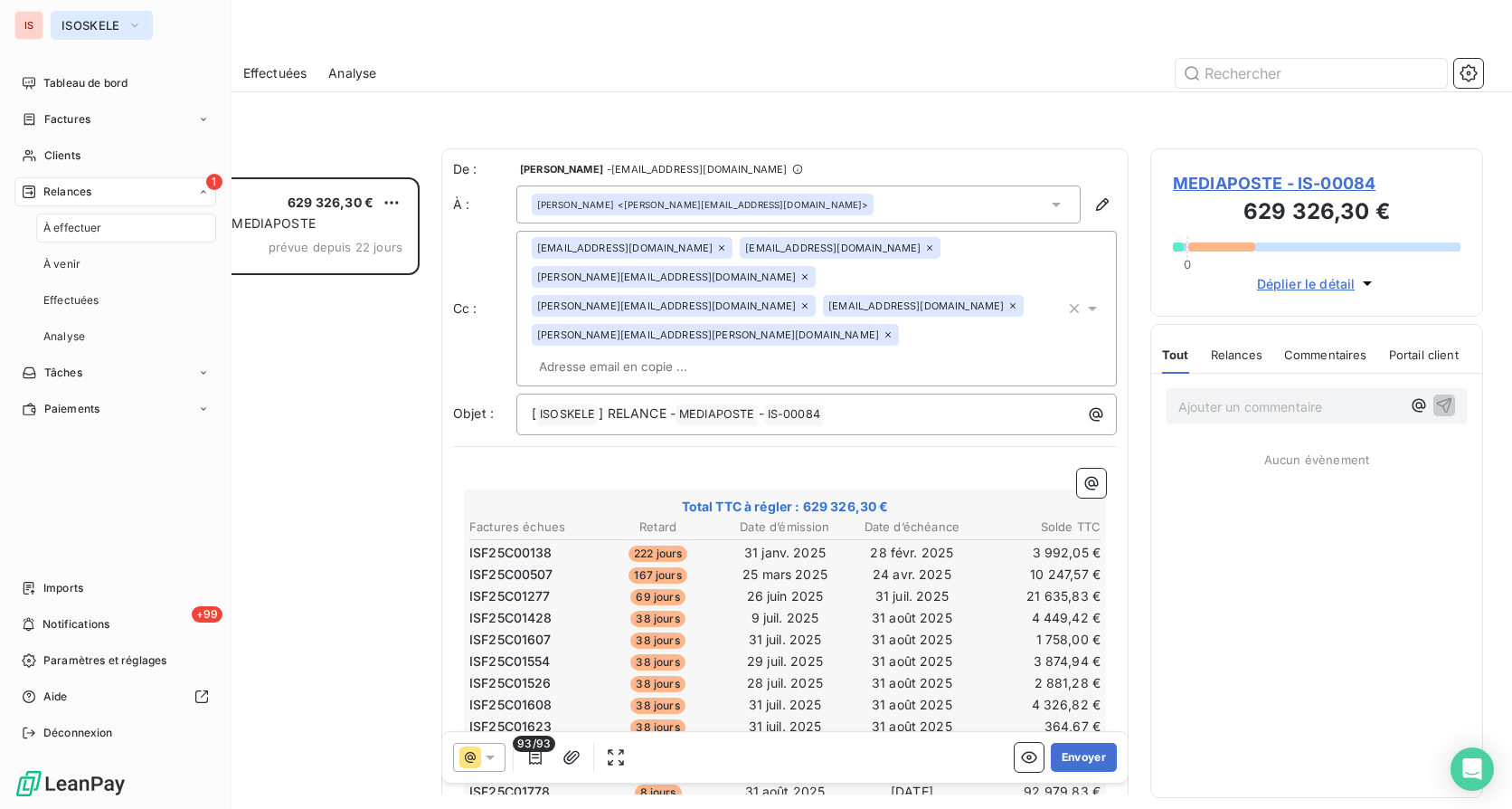
click at [83, 33] on button "ISOSKELE" at bounding box center [101, 25] width 102 height 29
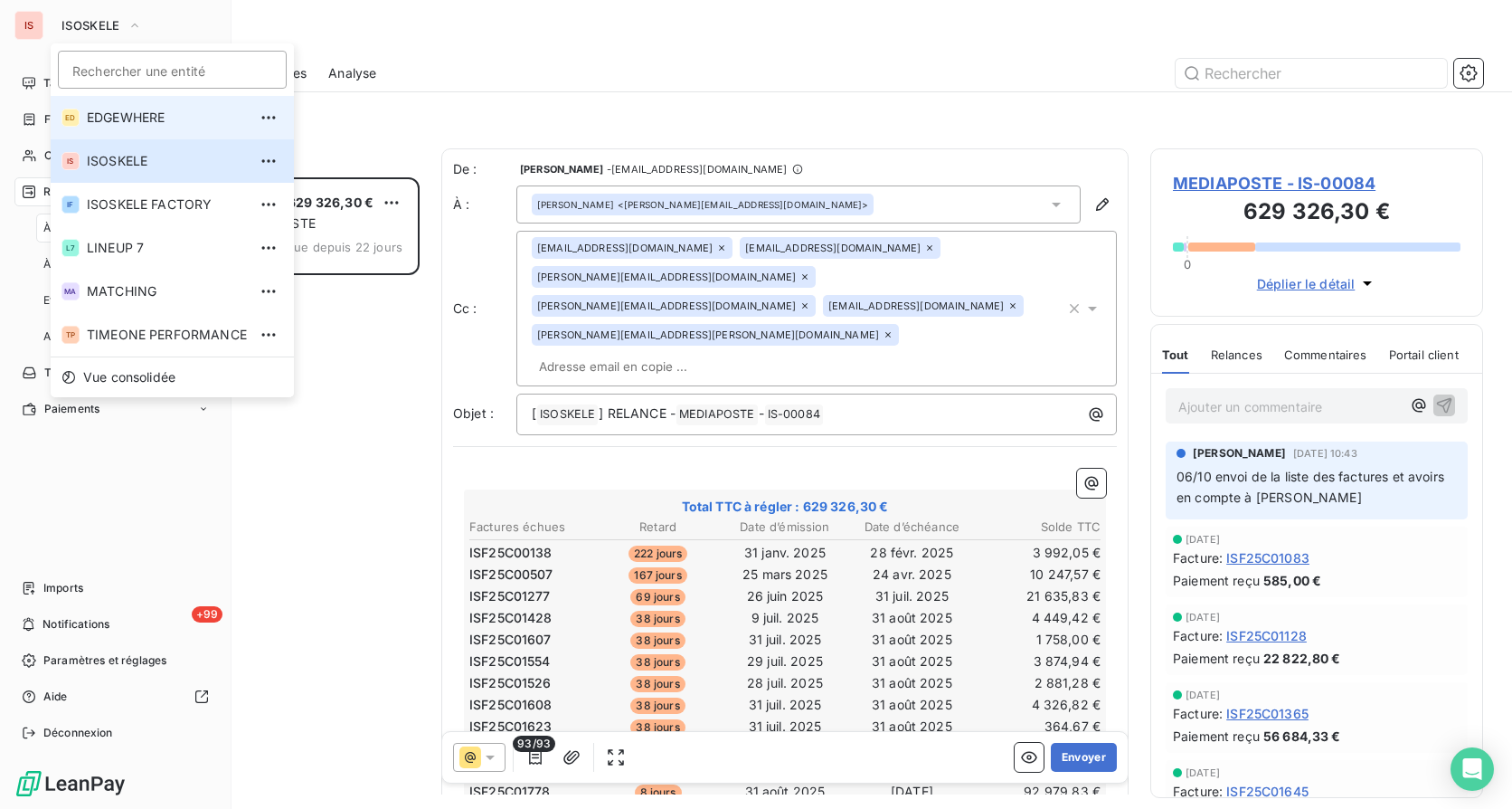
click at [172, 125] on span "EDGEWHERE" at bounding box center [167, 117] width 160 height 18
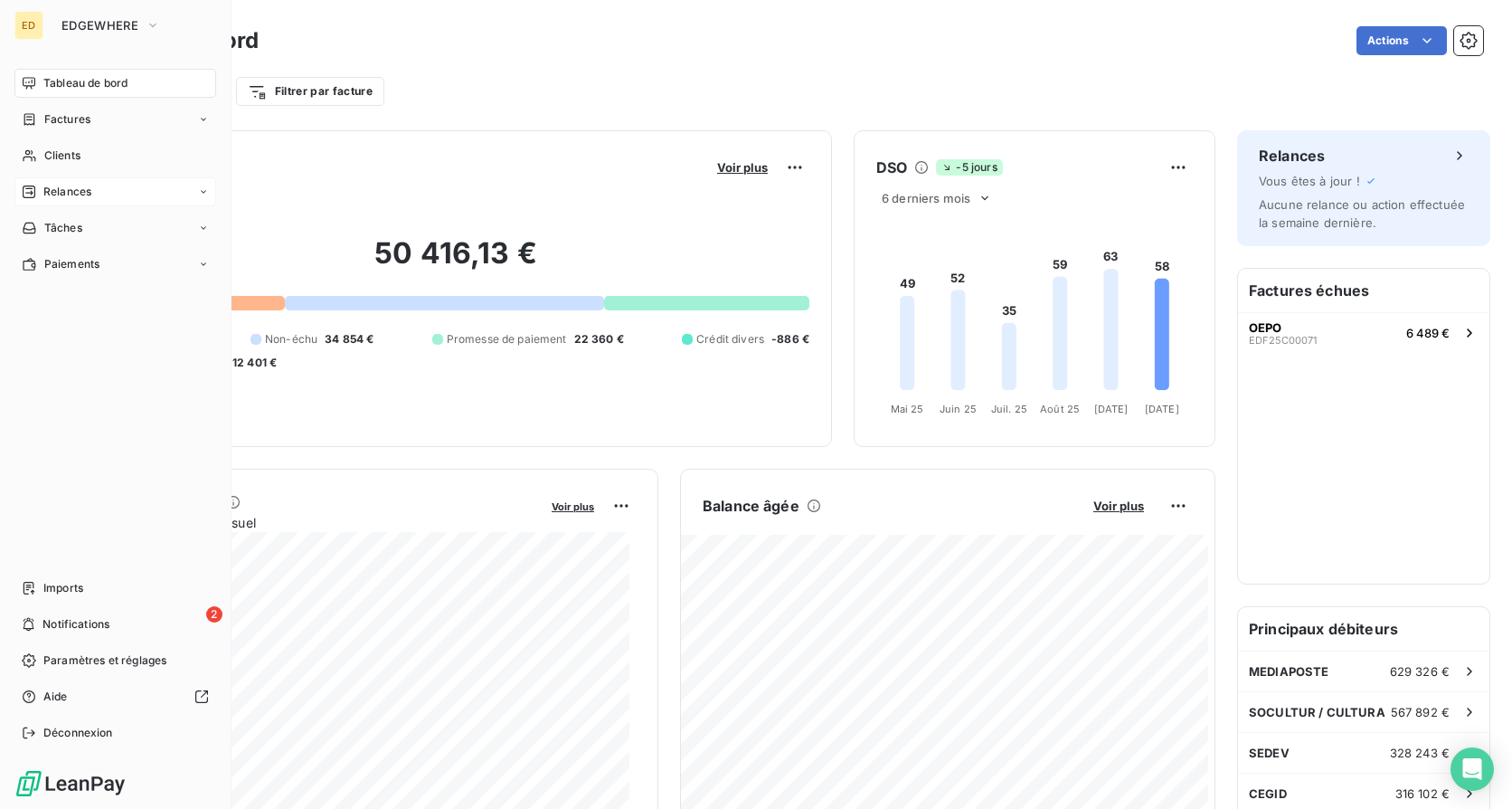
click at [120, 189] on div "Relances" at bounding box center [115, 192] width 202 height 29
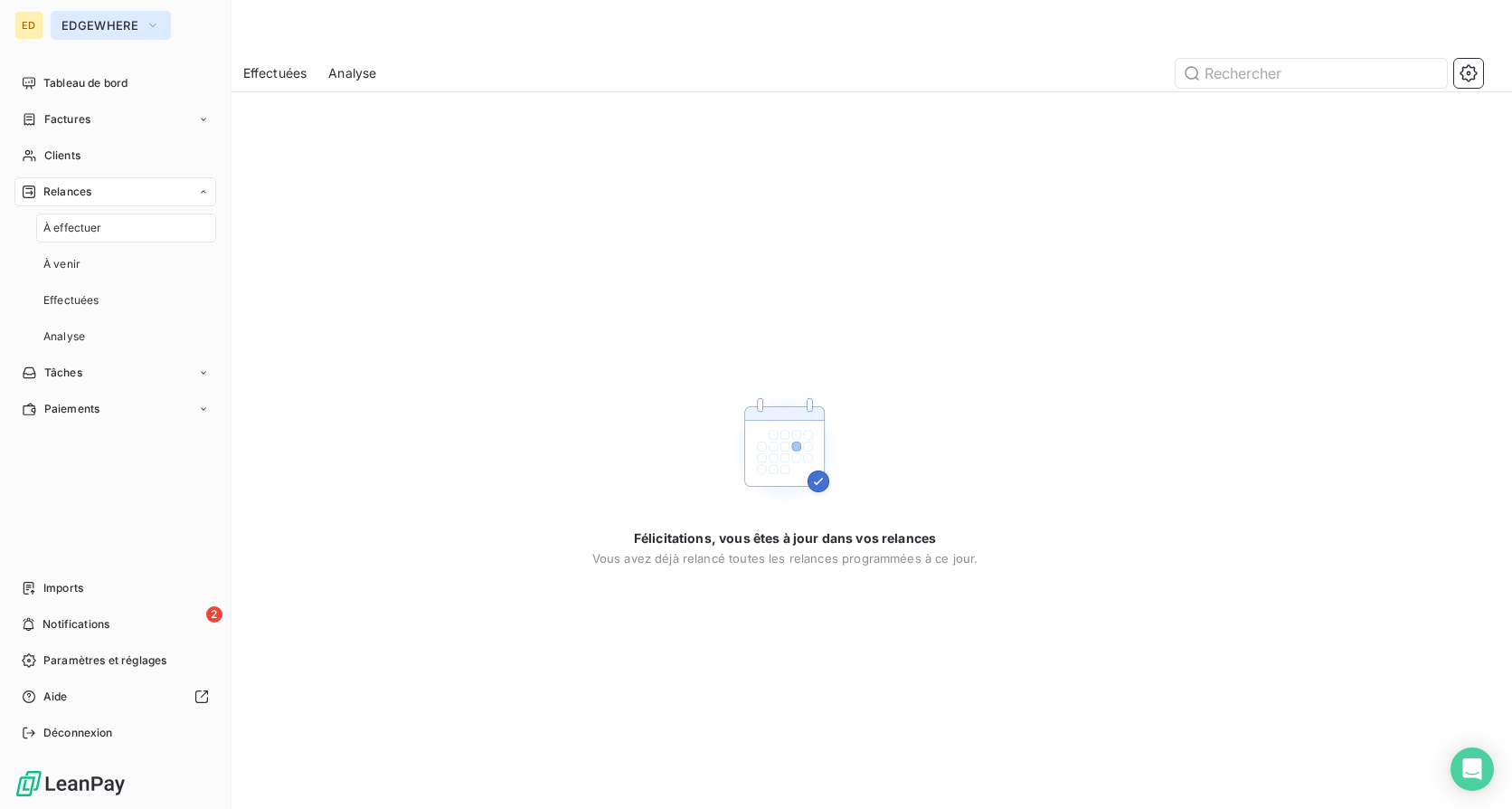
click at [111, 32] on span "EDGEWHERE" at bounding box center [100, 25] width 77 height 15
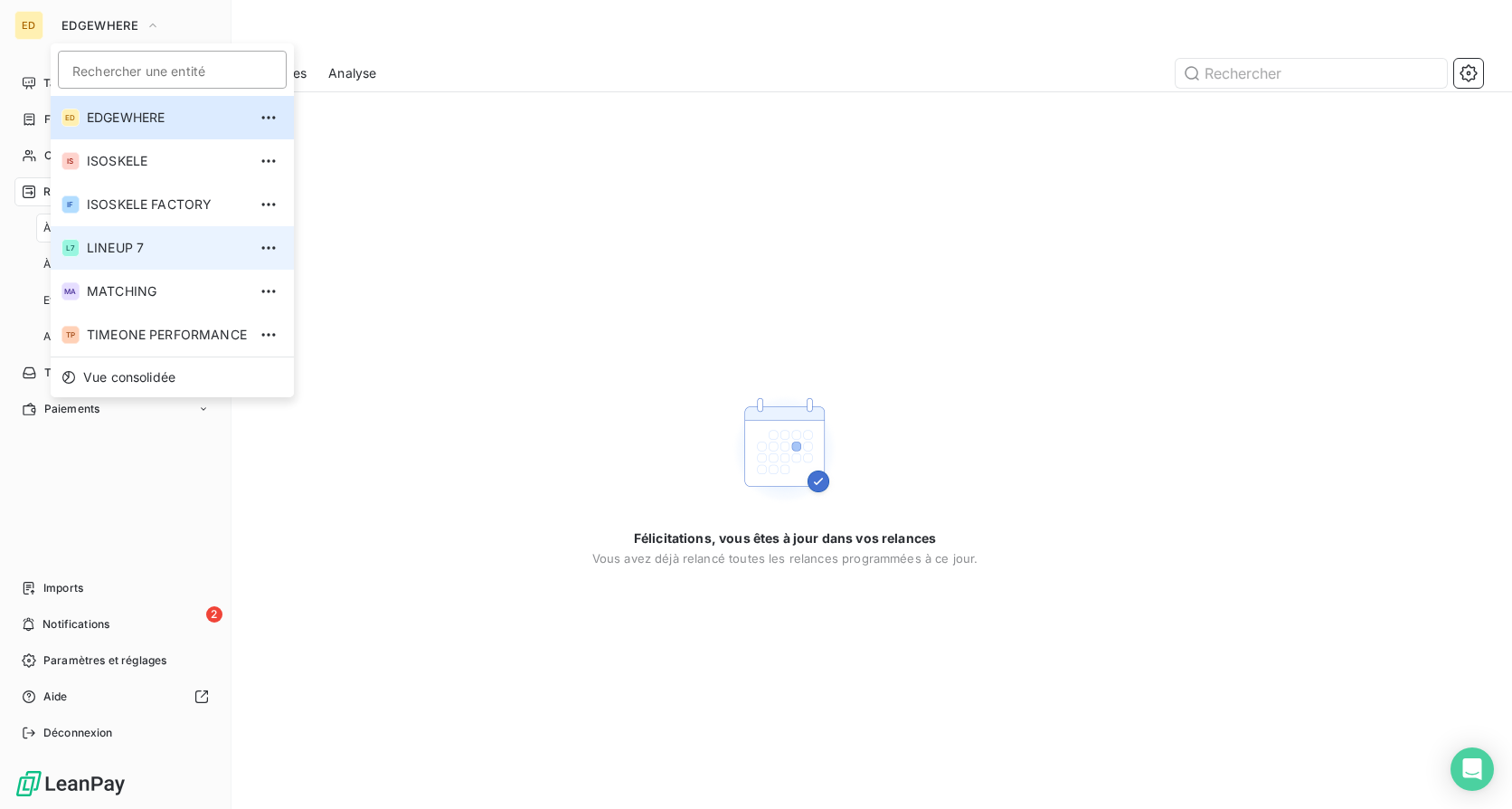
click at [116, 242] on span "LINEUP 7" at bounding box center [167, 248] width 160 height 18
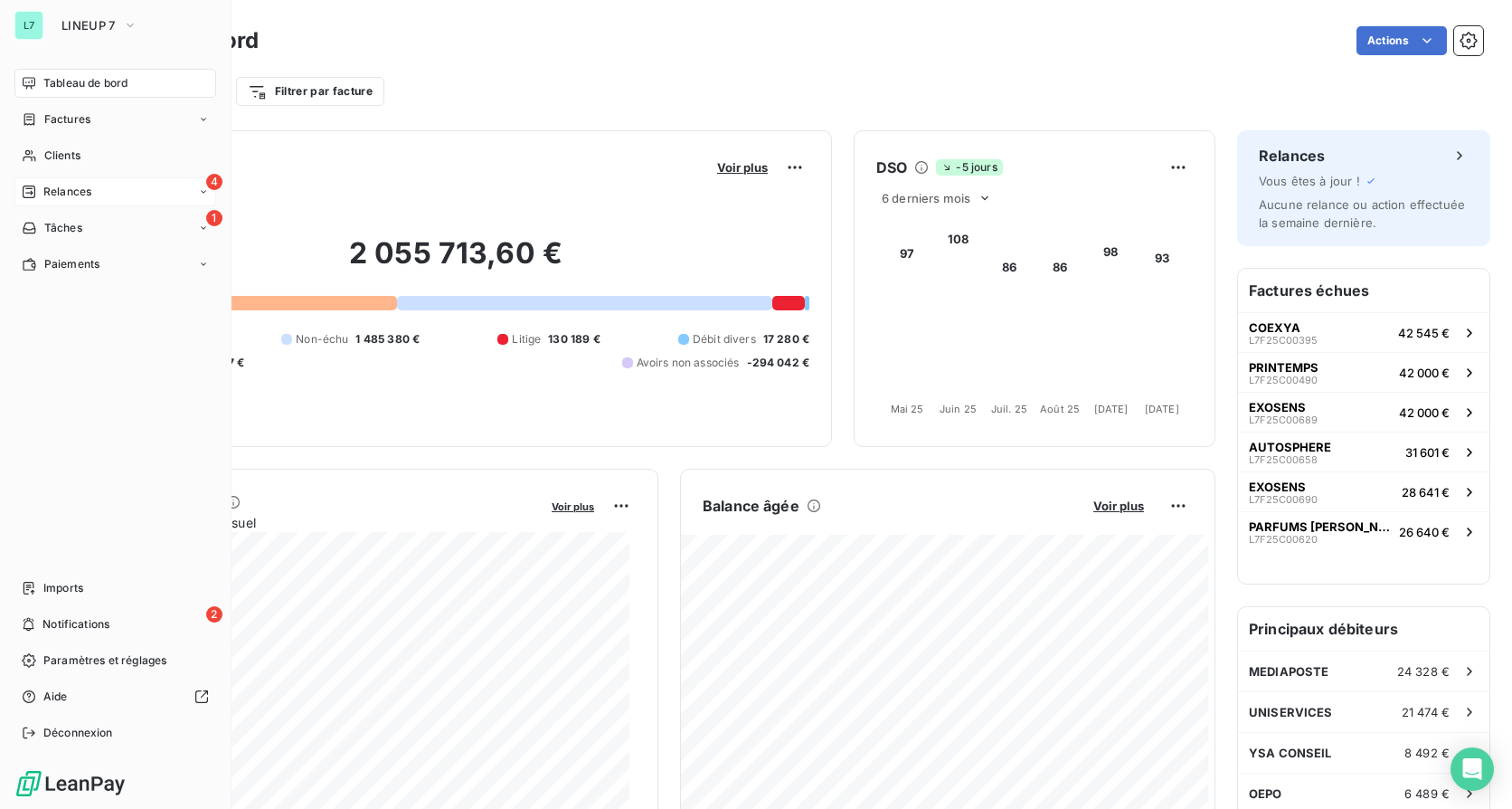
click at [162, 178] on div "4 Relances" at bounding box center [115, 192] width 202 height 29
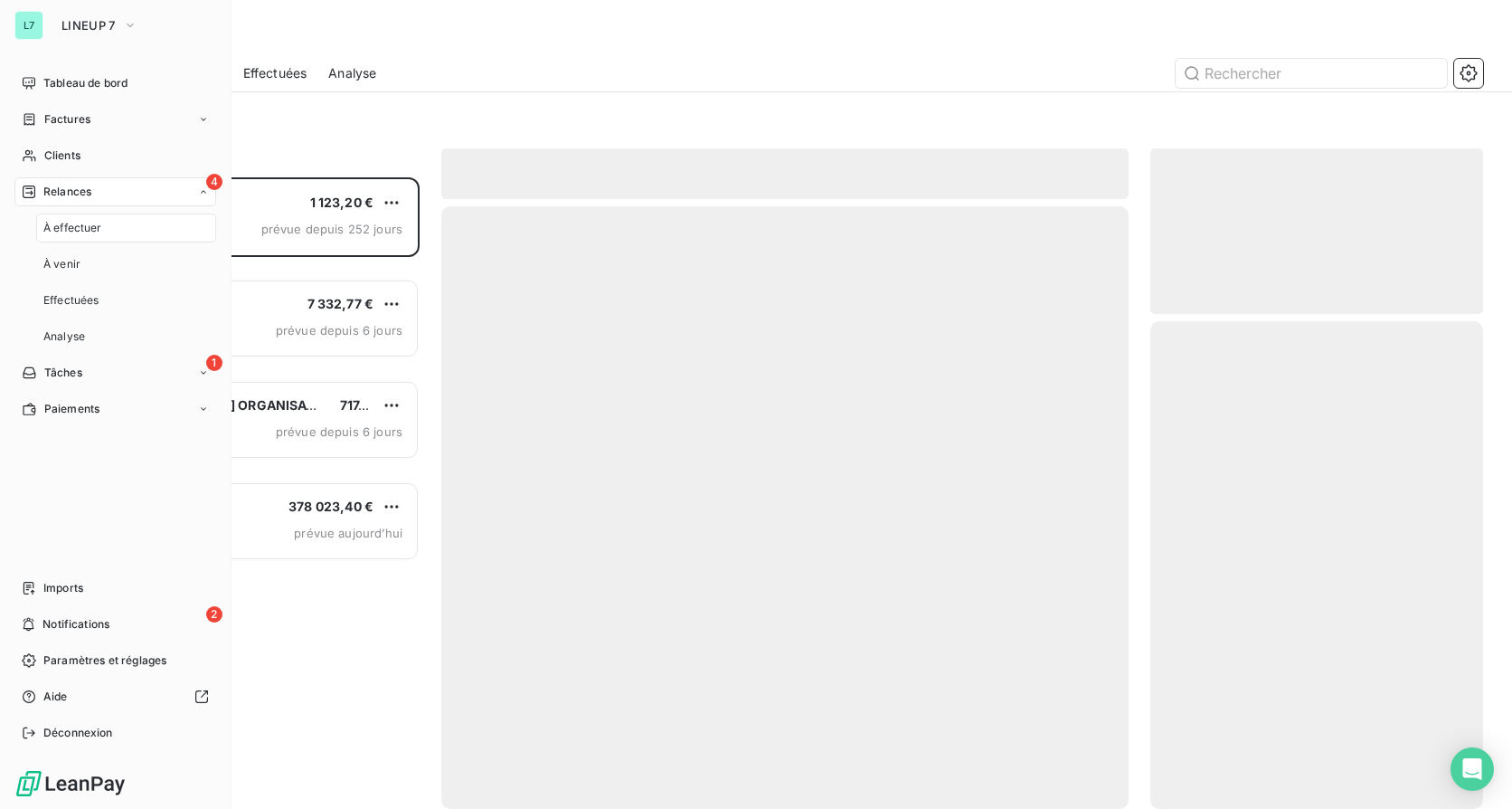
scroll to position [618, 319]
